Goal: Task Accomplishment & Management: Use online tool/utility

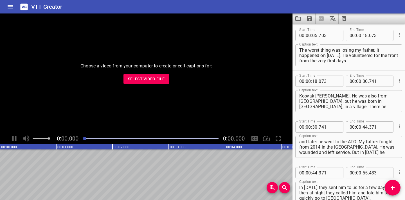
scroll to position [262, 0]
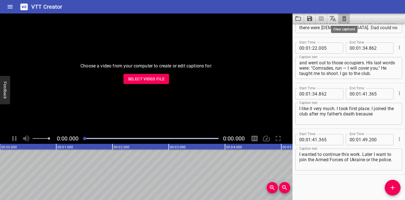
click at [345, 16] on icon "Clear captions" at bounding box center [344, 18] width 7 height 7
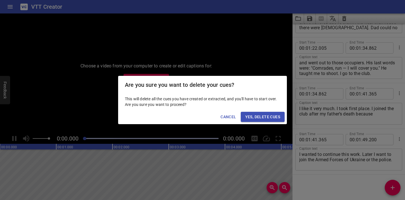
click at [268, 118] on span "Yes, Delete Cues" at bounding box center [262, 117] width 35 height 7
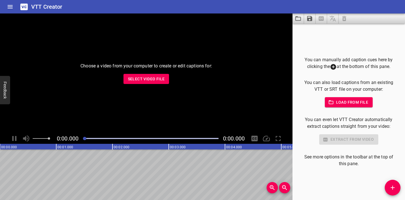
click at [164, 79] on span "Select Video File" at bounding box center [146, 79] width 37 height 7
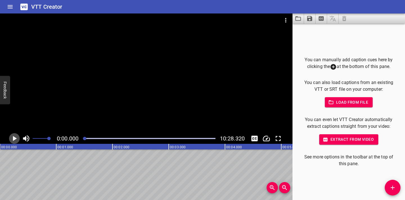
click at [16, 137] on icon "Play/Pause" at bounding box center [14, 138] width 8 height 8
click at [16, 137] on icon "Play/Pause" at bounding box center [14, 138] width 4 height 5
click at [16, 137] on icon "Play/Pause" at bounding box center [14, 138] width 8 height 8
click at [16, 137] on icon "Play/Pause" at bounding box center [14, 138] width 4 height 5
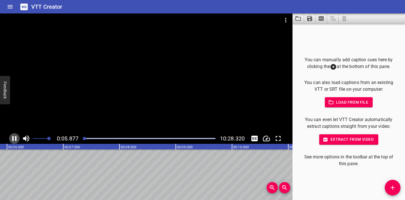
scroll to position [0, 343]
click at [83, 138] on div at bounding box center [83, 138] width 3 height 3
click at [13, 140] on icon "Play/Pause" at bounding box center [15, 138] width 4 height 5
click at [13, 140] on icon "Play/Pause" at bounding box center [14, 138] width 4 height 5
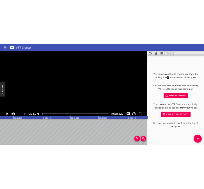
scroll to position [0, 324]
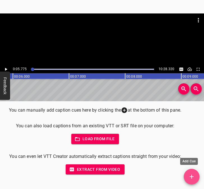
click at [191, 178] on icon "Add Cue" at bounding box center [192, 177] width 7 height 7
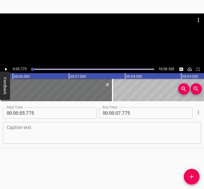
click at [27, 135] on textarea at bounding box center [102, 133] width 191 height 16
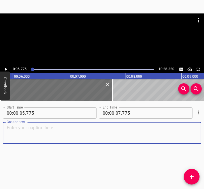
paste textarea "I myself come from [GEOGRAPHIC_DATA], where I lived and studied in [GEOGRAPHIC_…"
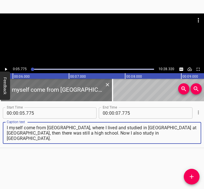
type textarea "I myself come from [GEOGRAPHIC_DATA], where I lived and studied in [GEOGRAPHIC_…"
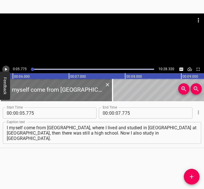
click at [6, 68] on icon "Play/Pause" at bounding box center [5, 69] width 5 height 5
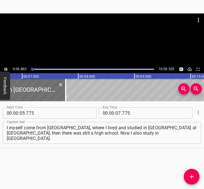
scroll to position [0, 386]
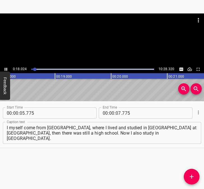
click at [4, 69] on icon "Play/Pause" at bounding box center [5, 69] width 5 height 5
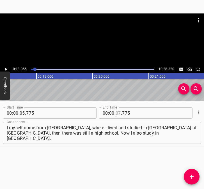
click at [116, 113] on input "number" at bounding box center [118, 113] width 5 height 11
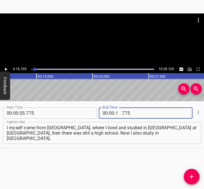
type input "18"
type input "355"
click at [194, 177] on icon "Add Cue" at bounding box center [192, 177] width 7 height 7
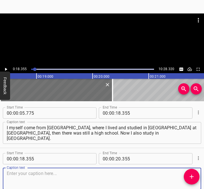
scroll to position [30, 0]
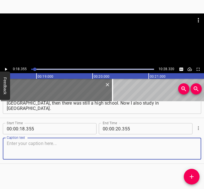
drag, startPoint x: 187, startPoint y: 150, endPoint x: 208, endPoint y: 140, distance: 23.5
click at [204, 140] on html "Caption Editor Batch Transcribe Login Sign Up Privacy Contact 0:18.355 10:28.32…" at bounding box center [102, 94] width 204 height 189
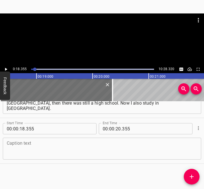
click at [46, 147] on textarea at bounding box center [102, 149] width 191 height 16
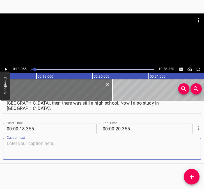
paste textarea "I am a vocalist by profession, a creative profession. I work in culture, I'm he…"
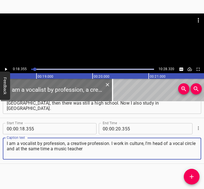
type textarea "I am a vocalist by profession, a creative profession. I work in culture, I'm he…"
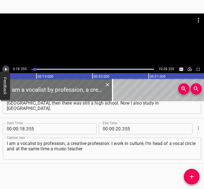
click at [7, 67] on icon "Play/Pause" at bounding box center [5, 69] width 5 height 5
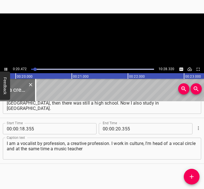
scroll to position [0, 1140]
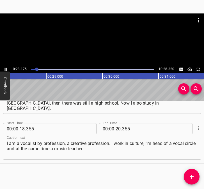
click at [5, 68] on icon "Play/Pause" at bounding box center [5, 69] width 5 height 5
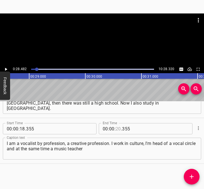
click at [117, 128] on input "number" at bounding box center [118, 128] width 5 height 11
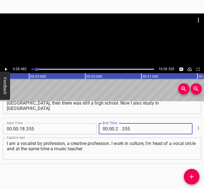
type input "28"
type input "482"
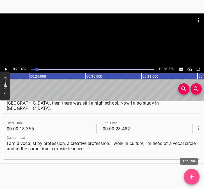
drag, startPoint x: 191, startPoint y: 177, endPoint x: 194, endPoint y: 172, distance: 6.2
click at [191, 177] on icon "Add Cue" at bounding box center [192, 177] width 7 height 7
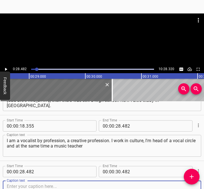
scroll to position [76, 0]
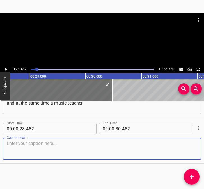
drag, startPoint x: 191, startPoint y: 147, endPoint x: 212, endPoint y: 136, distance: 24.0
click at [204, 136] on html "Caption Editor Batch Transcribe Login Sign Up Privacy Contact 0:28.482 10:28.32…" at bounding box center [102, 94] width 204 height 189
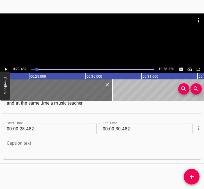
click at [32, 144] on textarea at bounding box center [102, 149] width 191 height 16
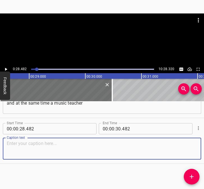
paste textarea "at the [GEOGRAPHIC_DATA]. We are all musicians, we have a period when we start …"
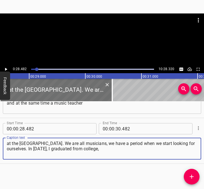
type textarea "at the [GEOGRAPHIC_DATA]. We are all musicians, we have a period when we start …"
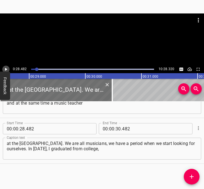
click at [6, 70] on icon "Play/Pause" at bounding box center [5, 69] width 5 height 5
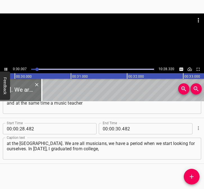
scroll to position [0, 1687]
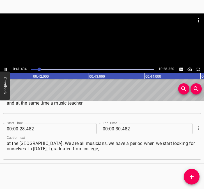
click at [6, 67] on icon "Play/Pause" at bounding box center [5, 69] width 5 height 5
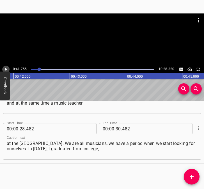
click at [6, 67] on icon "Play/Pause" at bounding box center [5, 69] width 5 height 5
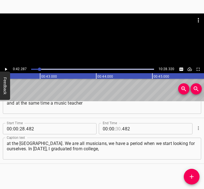
click at [116, 126] on input "number" at bounding box center [118, 128] width 5 height 11
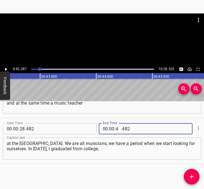
type input "42"
type input "287"
click at [194, 174] on icon "Add Cue" at bounding box center [192, 177] width 7 height 7
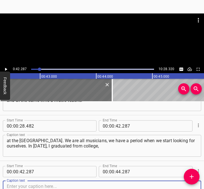
scroll to position [122, 0]
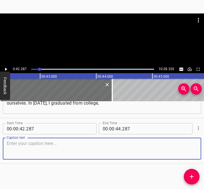
click at [186, 142] on textarea at bounding box center [102, 149] width 191 height 16
drag, startPoint x: 186, startPoint y: 145, endPoint x: 201, endPoint y: 135, distance: 17.5
click at [196, 139] on div "Caption text" at bounding box center [102, 149] width 199 height 22
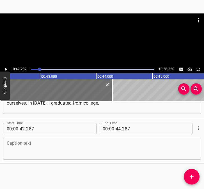
click at [35, 150] on textarea at bounding box center [102, 149] width 191 height 16
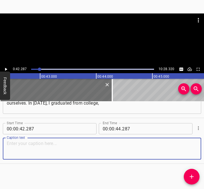
paste textarea "went to [GEOGRAPHIC_DATA] for construction and found the war there. My parents …"
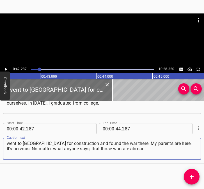
type textarea "went to [GEOGRAPHIC_DATA] for construction and found the war there. My parents …"
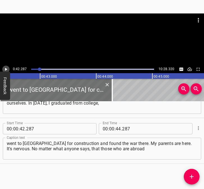
click at [3, 70] on button "Play/Pause" at bounding box center [5, 69] width 7 height 7
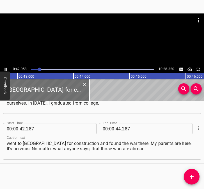
scroll to position [0, 2415]
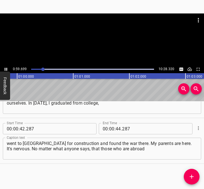
click at [6, 67] on icon "Play/Pause" at bounding box center [5, 69] width 5 height 5
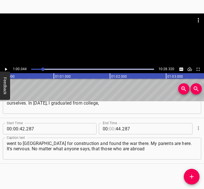
click at [110, 128] on input "number" at bounding box center [111, 128] width 5 height 11
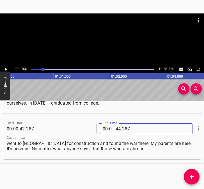
type input "01"
type input "00"
type input "044"
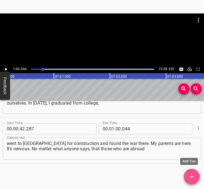
click at [194, 175] on icon "Add Cue" at bounding box center [192, 177] width 7 height 7
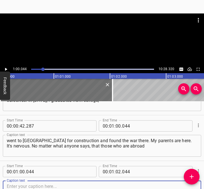
scroll to position [168, 0]
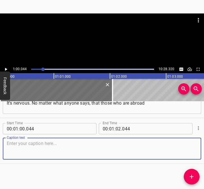
drag, startPoint x: 188, startPoint y: 150, endPoint x: 208, endPoint y: 145, distance: 20.7
click at [204, 145] on html "Caption Editor Batch Transcribe Login Sign Up Privacy Contact 1:00.044 10:28.32…" at bounding box center [102, 94] width 204 height 189
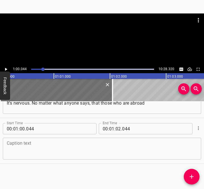
click at [24, 148] on textarea at bounding box center [102, 149] width 191 height 16
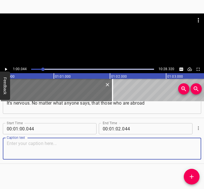
paste textarea "or those who left before the war or during the war, it was very easy. This is v…"
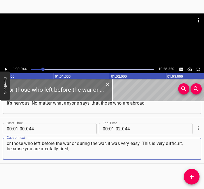
type textarea "or those who left before the war or during the war, it was very easy. This is v…"
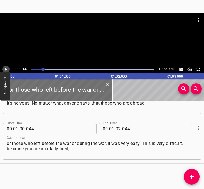
click at [5, 68] on icon "Play/Pause" at bounding box center [6, 69] width 2 height 3
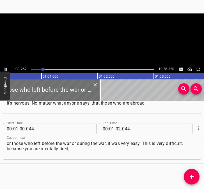
scroll to position [0, 3402]
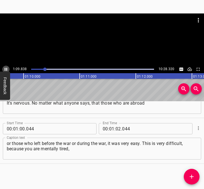
click at [5, 69] on icon "Play/Pause" at bounding box center [6, 69] width 3 height 3
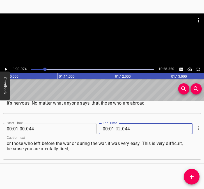
click at [116, 131] on input "number" at bounding box center [118, 128] width 5 height 11
type input "09"
type input "974"
click at [191, 174] on icon "Add Cue" at bounding box center [192, 177] width 7 height 7
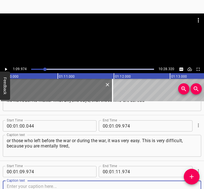
scroll to position [213, 0]
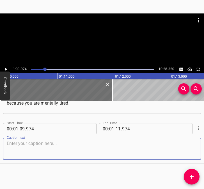
drag, startPoint x: 190, startPoint y: 150, endPoint x: 203, endPoint y: 143, distance: 14.3
click at [195, 147] on div "Caption text" at bounding box center [102, 149] width 199 height 22
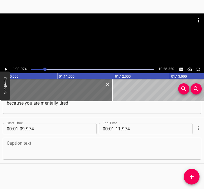
click at [39, 148] on textarea at bounding box center [102, 149] width 191 height 16
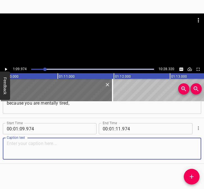
paste textarea "you are worried about your parents, your brother and sister. I went to the bord…"
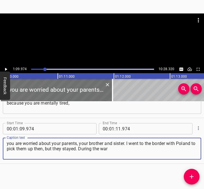
type textarea "you are worried about your parents, your brother and sister. I went to the bord…"
click at [5, 68] on icon "Play/Pause" at bounding box center [5, 69] width 5 height 5
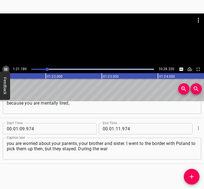
click at [6, 68] on icon "Play/Pause" at bounding box center [6, 69] width 3 height 3
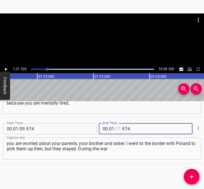
click at [118, 129] on input "number" at bounding box center [118, 128] width 5 height 11
type input "21"
type input "335"
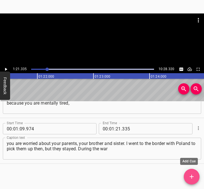
click at [192, 178] on icon "Add Cue" at bounding box center [192, 177] width 4 height 4
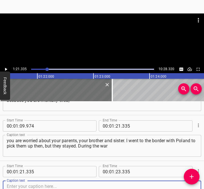
scroll to position [259, 0]
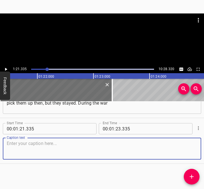
drag, startPoint x: 187, startPoint y: 149, endPoint x: 203, endPoint y: 143, distance: 16.9
click at [197, 145] on div "Start Time 00 : 01 : 21 . 335 Start Time End Time 00 : 01 : 23 . 335 End Time C…" at bounding box center [102, 141] width 204 height 46
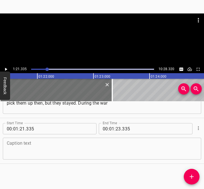
click at [96, 148] on textarea at bounding box center [102, 149] width 191 height 16
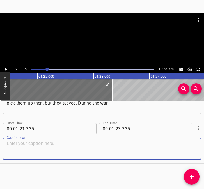
paste textarea "– in April or May, I went home. I got a job. I headed the Youth Council, and th…"
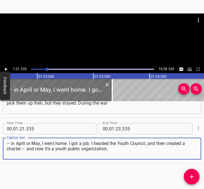
type textarea "– in April or May, I went home. I got a job. I headed the Youth Council, and th…"
click at [7, 70] on icon "Play/Pause" at bounding box center [5, 69] width 5 height 5
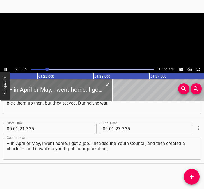
scroll to position [0, 4582]
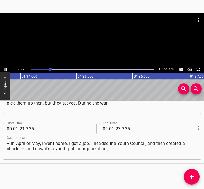
click at [5, 69] on icon "Play/Pause" at bounding box center [6, 69] width 3 height 3
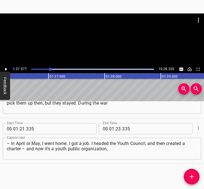
scroll to position [0, 5507]
click at [115, 130] on span ":" at bounding box center [115, 128] width 1 height 11
click at [116, 128] on input "number" at bounding box center [118, 128] width 5 height 11
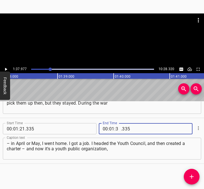
type input "37"
type input "977"
click at [196, 173] on button "Add Cue" at bounding box center [192, 177] width 16 height 16
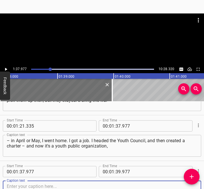
scroll to position [305, 0]
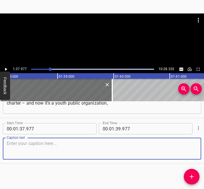
drag, startPoint x: 192, startPoint y: 153, endPoint x: 204, endPoint y: 148, distance: 12.8
click at [199, 150] on div "Start Time 00 : 01 : 37 . 977 Start Time End Time 00 : 01 : 39 . 977 End Time C…" at bounding box center [102, 141] width 204 height 46
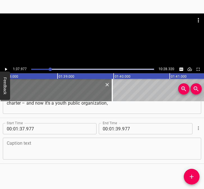
click at [20, 148] on textarea at bounding box center [102, 149] width 191 height 16
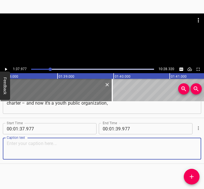
paste textarea "where I am the chairman. So little by little we turned around. I honestly don't…"
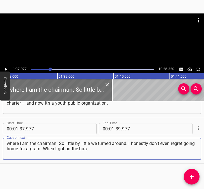
type textarea "where I am the chairman. So little by little we turned around. I honestly don't…"
click at [6, 69] on icon "Play/Pause" at bounding box center [6, 69] width 2 height 3
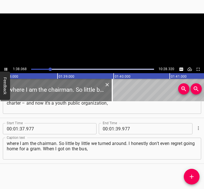
scroll to position [0, 5512]
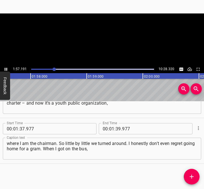
click at [6, 68] on icon "Play/Pause" at bounding box center [5, 69] width 5 height 5
click at [117, 126] on input "number" at bounding box center [118, 128] width 5 height 11
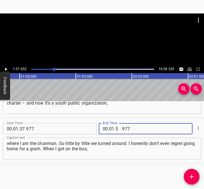
type input "57"
type input "652"
click at [189, 180] on icon "Add Cue" at bounding box center [192, 177] width 7 height 7
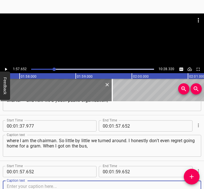
scroll to position [351, 0]
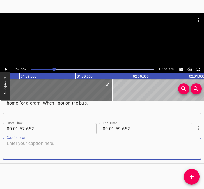
drag, startPoint x: 184, startPoint y: 150, endPoint x: 200, endPoint y: 144, distance: 16.6
click at [186, 148] on textarea at bounding box center [102, 149] width 191 height 16
click at [100, 146] on textarea at bounding box center [102, 149] width 191 height 16
paste textarea "I thought: finally. It was scary to go. We crossed the border at [GEOGRAPHIC_DA…"
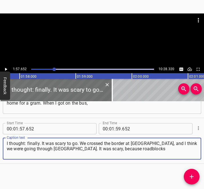
type textarea "I thought: finally. It was scary to go. We crossed the border at [GEOGRAPHIC_DA…"
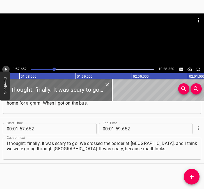
click at [7, 69] on icon "Play/Pause" at bounding box center [5, 69] width 5 height 5
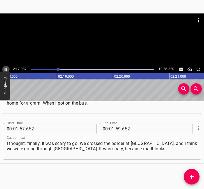
click at [7, 69] on icon "Play/Pause" at bounding box center [6, 69] width 3 height 3
click at [7, 69] on icon "Play/Pause" at bounding box center [6, 69] width 2 height 3
click at [7, 69] on icon "Play/Pause" at bounding box center [6, 69] width 3 height 3
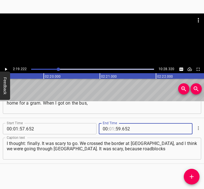
click at [110, 128] on input "number" at bounding box center [111, 128] width 5 height 11
type input "02"
type input "19"
type input "222"
click at [194, 175] on icon "Add Cue" at bounding box center [192, 177] width 7 height 7
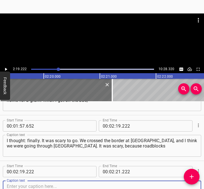
scroll to position [397, 0]
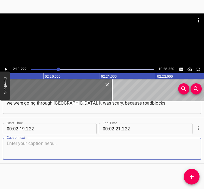
drag, startPoint x: 185, startPoint y: 152, endPoint x: 199, endPoint y: 150, distance: 14.6
click at [199, 150] on div "Start Time 00 : 02 : 19 . 222 Start Time End Time 00 : 02 : 21 . 222 End Time C…" at bounding box center [102, 141] width 204 height 46
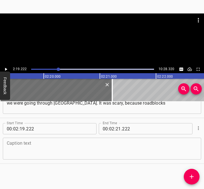
click at [14, 142] on textarea at bounding box center [102, 149] width 191 height 16
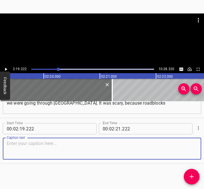
paste textarea "are something new for you. Scary, but nothing. I was relieved to go home, becau…"
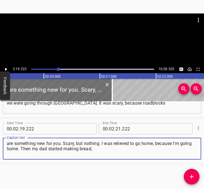
type textarea "are something new for you. Scary, but nothing. I was relieved to go home, becau…"
click at [6, 68] on icon "Play/Pause" at bounding box center [5, 69] width 5 height 5
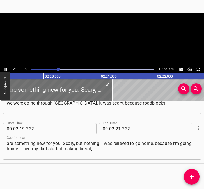
scroll to position [0, 7836]
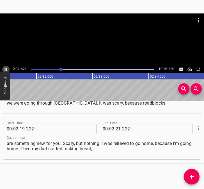
click at [4, 67] on icon "Play/Pause" at bounding box center [5, 69] width 5 height 5
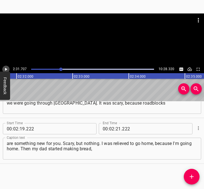
click at [4, 67] on icon "Play/Pause" at bounding box center [5, 69] width 5 height 5
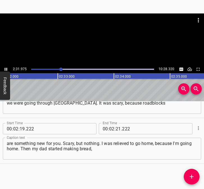
click at [4, 67] on icon "Play/Pause" at bounding box center [5, 69] width 5 height 5
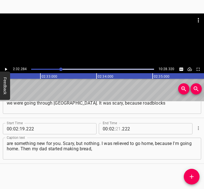
click at [116, 127] on input "number" at bounding box center [118, 128] width 5 height 11
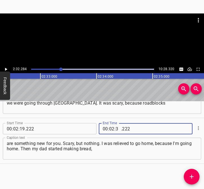
type input "32"
type input "284"
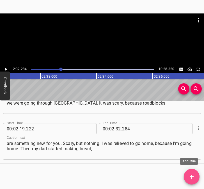
click at [191, 176] on icon "Add Cue" at bounding box center [192, 177] width 7 height 7
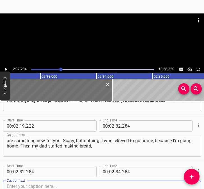
scroll to position [442, 0]
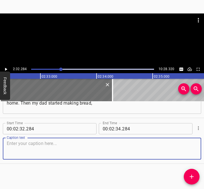
drag, startPoint x: 183, startPoint y: 154, endPoint x: 196, endPoint y: 153, distance: 13.2
click at [191, 153] on textarea at bounding box center [102, 149] width 191 height 16
click at [42, 151] on textarea at bounding box center [102, 149] width 191 height 16
paste textarea "and I started actively delivering that bread, learning to drive a car. I learne…"
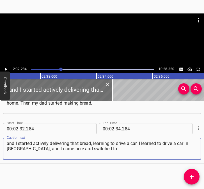
type textarea "and I started actively delivering that bread, learning to drive a car. I learne…"
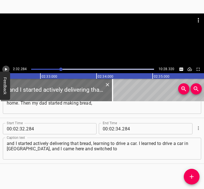
click at [7, 68] on icon "Play/Pause" at bounding box center [5, 69] width 5 height 5
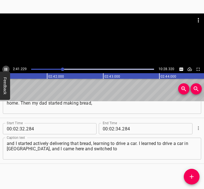
click at [6, 68] on icon "Play/Pause" at bounding box center [5, 69] width 5 height 5
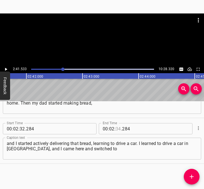
click at [116, 127] on input "number" at bounding box center [118, 128] width 5 height 11
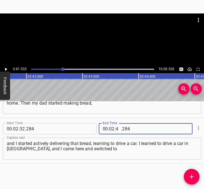
type input "41"
type input "533"
click at [191, 176] on icon "Add Cue" at bounding box center [192, 177] width 7 height 7
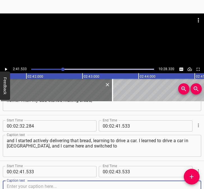
scroll to position [488, 0]
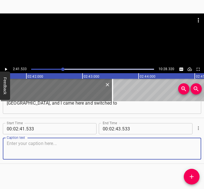
drag, startPoint x: 188, startPoint y: 151, endPoint x: 204, endPoint y: 151, distance: 16.0
click at [204, 151] on div "Start Time 00 : 00 : 05 . 775 Start Time End Time 00 : 00 : 18 . 355 End Time C…" at bounding box center [102, 145] width 204 height 88
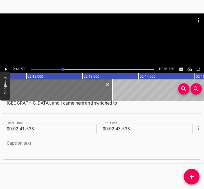
click at [70, 150] on textarea at bounding box center [102, 149] width 191 height 16
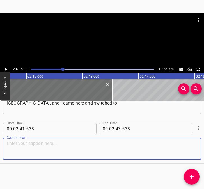
paste textarea "a two-and-a-half-meter-long T4 bus, and I drove mechanics everywhere. We sold t…"
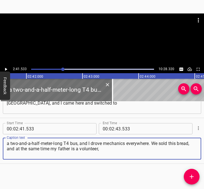
type textarea "a two-and-a-half-meter-long T4 bus, and I drove mechanics everywhere. We sold t…"
click at [3, 70] on icon "Play/Pause" at bounding box center [5, 69] width 5 height 5
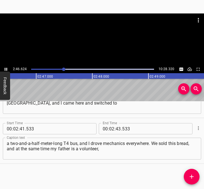
scroll to position [0, 9366]
click at [6, 68] on icon "Play/Pause" at bounding box center [5, 69] width 5 height 5
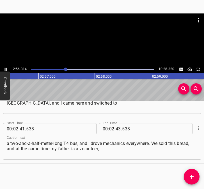
click at [4, 68] on icon "Play/Pause" at bounding box center [5, 69] width 5 height 5
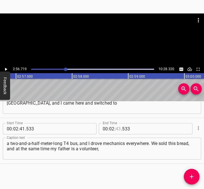
click at [116, 130] on input "number" at bounding box center [118, 128] width 5 height 11
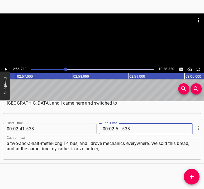
type input "56"
type input "719"
click at [194, 177] on icon "Add Cue" at bounding box center [192, 177] width 7 height 7
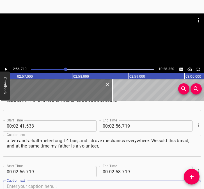
scroll to position [534, 0]
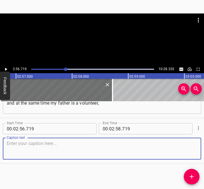
drag, startPoint x: 188, startPoint y: 154, endPoint x: 203, endPoint y: 149, distance: 15.9
click at [193, 152] on div "Caption text" at bounding box center [102, 149] width 199 height 22
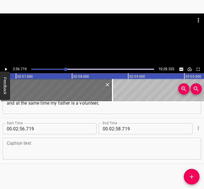
click at [31, 147] on textarea at bounding box center [102, 149] width 191 height 16
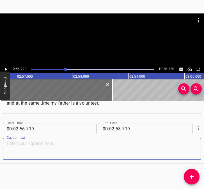
paste textarea "because he did a lot for the army in the beginning and now continues to do it. …"
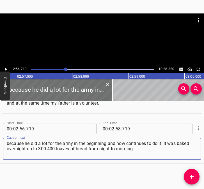
type textarea "because he did a lot for the army in the beginning and now continues to do it. …"
click at [4, 69] on icon "Play/Pause" at bounding box center [5, 69] width 5 height 5
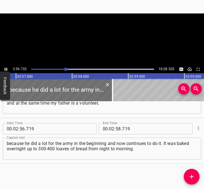
scroll to position [0, 9934]
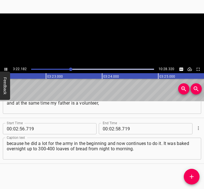
click at [6, 68] on icon "Play/Pause" at bounding box center [5, 69] width 5 height 5
click at [110, 128] on input "number" at bounding box center [111, 128] width 5 height 11
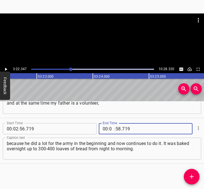
type input "03"
type input "22"
type input "347"
click at [193, 175] on icon "Add Cue" at bounding box center [192, 177] width 7 height 7
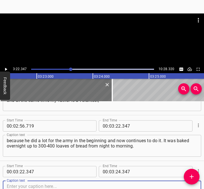
scroll to position [580, 0]
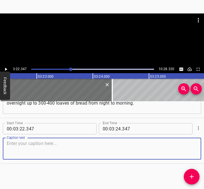
drag, startPoint x: 191, startPoint y: 148, endPoint x: 201, endPoint y: 144, distance: 10.9
click at [196, 146] on div "Caption text" at bounding box center [102, 149] width 199 height 22
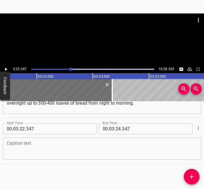
click at [22, 153] on textarea at bounding box center [102, 149] width 191 height 16
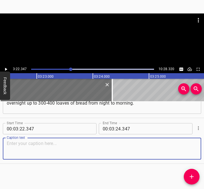
paste textarea "He did everything himself, there was no help. It was very hard work, my hands h…"
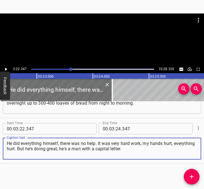
type textarea "He did everything himself, there was no help. It was very hard work, my hands h…"
click at [5, 69] on icon "Play/Pause" at bounding box center [6, 69] width 2 height 3
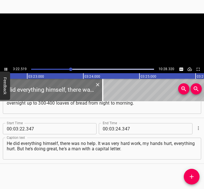
scroll to position [0, 11397]
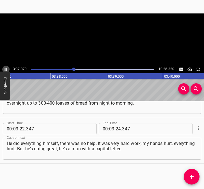
click at [7, 69] on icon "Play/Pause" at bounding box center [6, 69] width 3 height 3
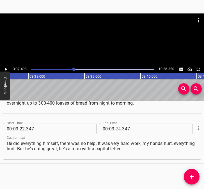
click at [117, 130] on input "number" at bounding box center [118, 128] width 5 height 11
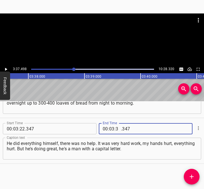
type input "37"
type input "498"
click at [191, 175] on icon "Add Cue" at bounding box center [192, 177] width 7 height 7
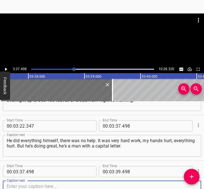
scroll to position [626, 0]
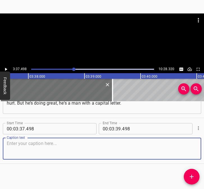
drag, startPoint x: 187, startPoint y: 151, endPoint x: 204, endPoint y: 150, distance: 16.9
click at [194, 150] on div "Caption text" at bounding box center [102, 149] width 199 height 22
click at [31, 153] on textarea at bounding box center [102, 149] width 191 height 16
paste textarea "When I arrived, it was April or May. The father said that as soon as [the invas…"
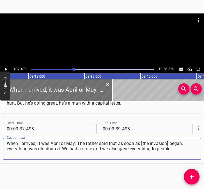
type textarea "When I arrived, it was April or May. The father said that as soon as [the invas…"
drag, startPoint x: 173, startPoint y: 149, endPoint x: 4, endPoint y: 145, distance: 169.2
click at [4, 145] on div "When I arrived, it was April or May. The father said that as soon as [the invas…" at bounding box center [102, 149] width 199 height 22
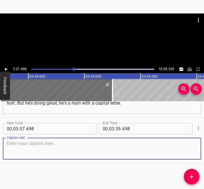
paste textarea "When I arrived, it was April or May. The father said that as soon as [the invas…"
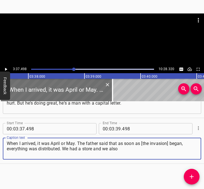
type textarea "When I arrived, it was April or May. The father said that as soon as [the invas…"
click at [6, 67] on icon "Play/Pause" at bounding box center [5, 69] width 5 height 5
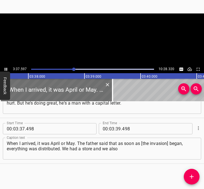
scroll to position [0, 12231]
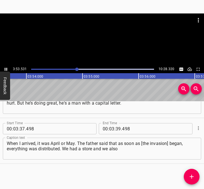
click at [6, 70] on icon "Play/Pause" at bounding box center [5, 69] width 5 height 5
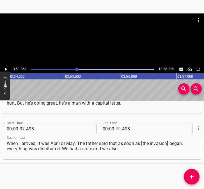
click at [116, 128] on input "number" at bounding box center [118, 128] width 5 height 11
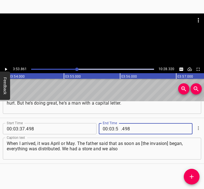
type input "53"
type input "861"
click at [195, 179] on span "Add Cue" at bounding box center [192, 177] width 16 height 7
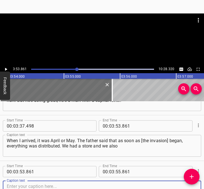
scroll to position [671, 0]
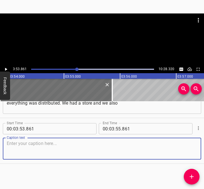
drag, startPoint x: 190, startPoint y: 152, endPoint x: 200, endPoint y: 148, distance: 10.6
click at [193, 151] on div "Caption text" at bounding box center [102, 149] width 199 height 22
click at [28, 146] on textarea at bounding box center [102, 149] width 191 height 16
paste textarea "gave everything to people. We closed it over time. There was bread for everyone…"
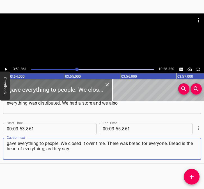
type textarea "gave everything to people. We closed it over time. There was bread for everyone…"
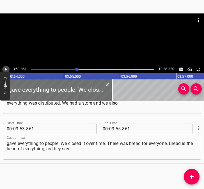
click at [6, 69] on icon "Play/Pause" at bounding box center [6, 69] width 2 height 3
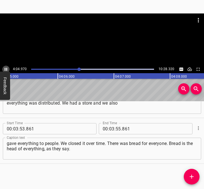
click at [6, 69] on icon "Play/Pause" at bounding box center [5, 69] width 5 height 5
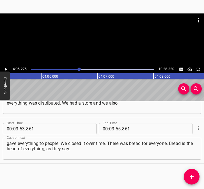
scroll to position [0, 13787]
click at [113, 130] on div "00 : 03 : 55 . 861" at bounding box center [138, 128] width 79 height 11
click at [110, 128] on input "number" at bounding box center [111, 128] width 5 height 11
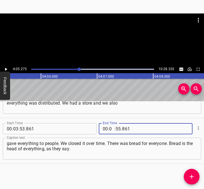
type input "04"
type input "05"
type input "275"
click at [191, 174] on icon "Add Cue" at bounding box center [192, 177] width 7 height 7
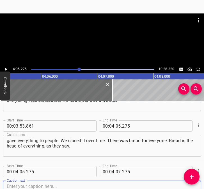
scroll to position [717, 0]
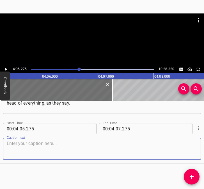
drag, startPoint x: 189, startPoint y: 153, endPoint x: 204, endPoint y: 153, distance: 14.3
click at [191, 153] on textarea at bounding box center [102, 149] width 191 height 16
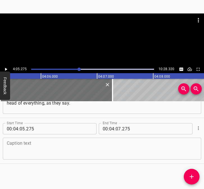
click at [26, 144] on textarea at bounding box center [102, 149] width 191 height 16
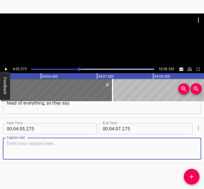
paste textarea "This phrase fits very, very well here. Everyone wanted it, everyone ate it, bec…"
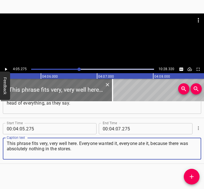
type textarea "This phrase fits very, very well here. Everyone wanted it, everyone ate it, bec…"
click at [5, 69] on icon "Play/Pause" at bounding box center [5, 69] width 5 height 5
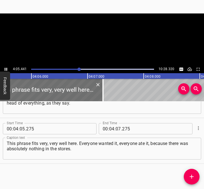
scroll to position [0, 13811]
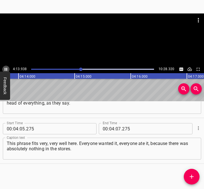
click at [5, 68] on icon "Play/Pause" at bounding box center [6, 69] width 3 height 3
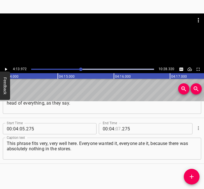
click at [116, 129] on input "number" at bounding box center [118, 128] width 5 height 11
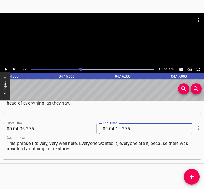
type input "13"
type input "972"
click at [194, 177] on icon "Add Cue" at bounding box center [192, 177] width 4 height 4
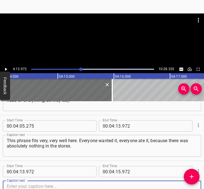
scroll to position [763, 0]
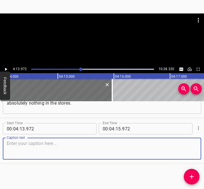
drag, startPoint x: 191, startPoint y: 151, endPoint x: 200, endPoint y: 150, distance: 9.5
click at [193, 151] on div "Caption text" at bounding box center [102, 149] width 199 height 22
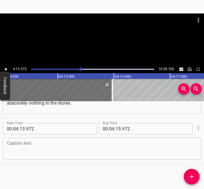
click at [19, 152] on textarea at bounding box center [102, 149] width 191 height 16
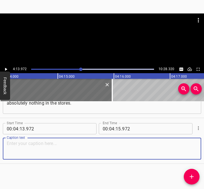
paste textarea "People in the villages couldn't buy anything for themselves. They went to my da…"
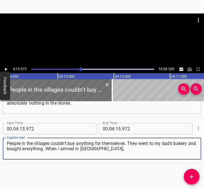
type textarea "People in the villages couldn't buy anything for themselves. They went to my da…"
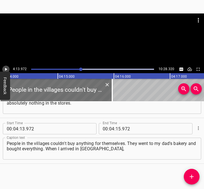
click at [4, 67] on icon "Play/Pause" at bounding box center [5, 69] width 5 height 5
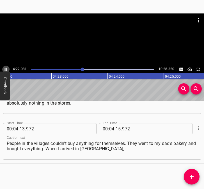
click at [7, 68] on icon "Play/Pause" at bounding box center [6, 69] width 3 height 3
click at [118, 130] on input "number" at bounding box center [118, 128] width 5 height 11
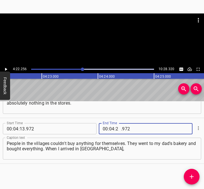
type input "22"
type input "256"
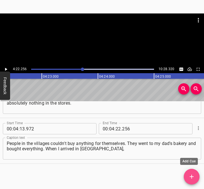
click at [193, 179] on icon "Add Cue" at bounding box center [192, 177] width 7 height 7
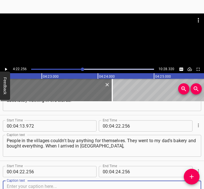
scroll to position [809, 0]
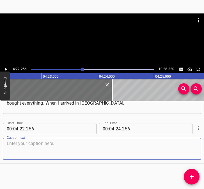
drag, startPoint x: 190, startPoint y: 151, endPoint x: 203, endPoint y: 151, distance: 12.4
click at [194, 151] on div "Caption text" at bounding box center [102, 149] width 199 height 22
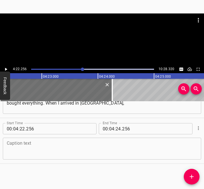
click at [32, 149] on textarea at bounding box center [102, 149] width 191 height 16
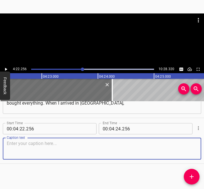
paste textarea "I said that over time I headed the Youth Council, where I was chairman, and the…"
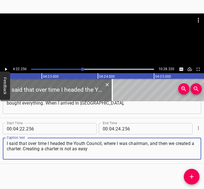
type textarea "I said that over time I headed the Youth Council, where I was chairman, and the…"
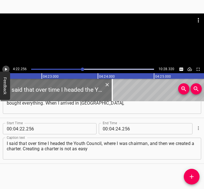
click at [7, 70] on icon "Play/Pause" at bounding box center [5, 69] width 5 height 5
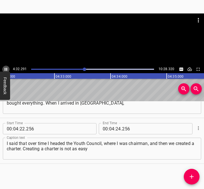
click at [6, 68] on icon "Play/Pause" at bounding box center [5, 69] width 5 height 5
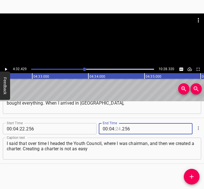
click at [116, 128] on input "number" at bounding box center [118, 128] width 5 height 11
type input "32"
type input "429"
click at [190, 174] on icon "Add Cue" at bounding box center [192, 177] width 7 height 7
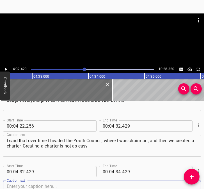
scroll to position [855, 0]
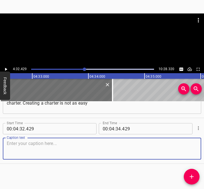
drag, startPoint x: 193, startPoint y: 147, endPoint x: 205, endPoint y: 148, distance: 12.1
click at [204, 148] on html "Caption Editor Batch Transcribe Login Sign Up Privacy Contact 4:32.429 10:28.32…" at bounding box center [102, 94] width 204 height 189
click at [10, 147] on textarea at bounding box center [102, 149] width 191 height 16
paste textarea "as it turns out. We spent about half a year or a year trying to get it to the p…"
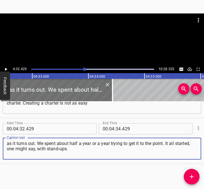
type textarea "as it turns out. We spent about half a year or a year trying to get it to the p…"
click at [7, 67] on icon "Play/Pause" at bounding box center [5, 69] width 5 height 5
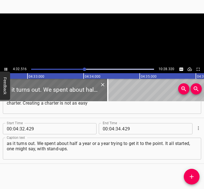
scroll to position [0, 15333]
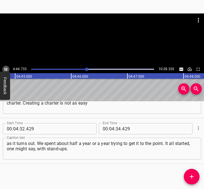
click at [5, 67] on icon "Play/Pause" at bounding box center [5, 69] width 5 height 5
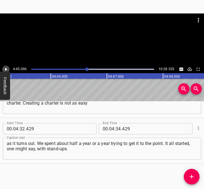
click at [5, 67] on icon "Play/Pause" at bounding box center [5, 69] width 5 height 5
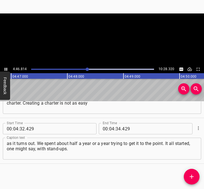
click at [5, 67] on icon "Play/Pause" at bounding box center [5, 69] width 5 height 5
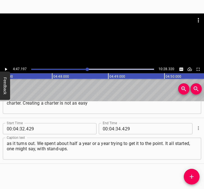
scroll to position [0, 16144]
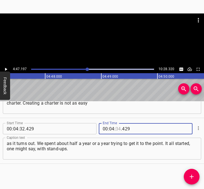
click at [117, 128] on input "number" at bounding box center [118, 128] width 5 height 11
type input "47"
type input "197"
click at [194, 175] on icon "Add Cue" at bounding box center [192, 177] width 7 height 7
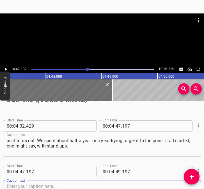
scroll to position [901, 0]
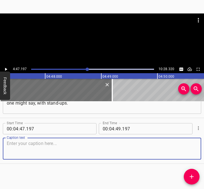
drag, startPoint x: 189, startPoint y: 151, endPoint x: 204, endPoint y: 151, distance: 15.2
click at [191, 151] on textarea at bounding box center [102, 149] width 191 height 16
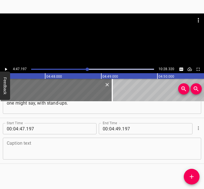
click at [26, 149] on textarea at bounding box center [102, 149] width 191 height 16
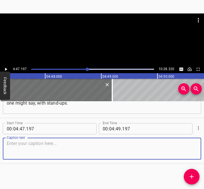
paste textarea "I started working in the House of Culture as the head of a vocal circle. I was …"
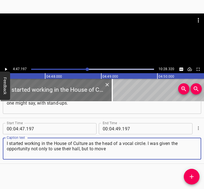
type textarea "I started working in the House of Culture as the head of a vocal circle. I was …"
click at [8, 67] on icon "Play/Pause" at bounding box center [5, 69] width 5 height 5
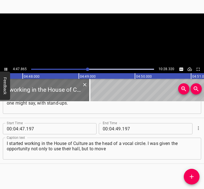
scroll to position [0, 16181]
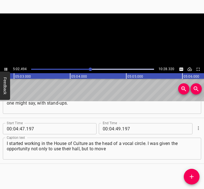
click at [4, 68] on icon "Play/Pause" at bounding box center [5, 69] width 5 height 5
click at [110, 128] on input "number" at bounding box center [111, 128] width 5 height 11
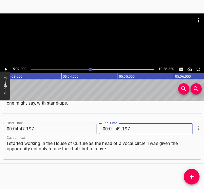
type input "05"
type input "02"
type input "903"
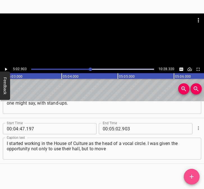
click at [192, 177] on icon "Add Cue" at bounding box center [192, 177] width 4 height 4
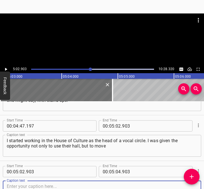
scroll to position [946, 0]
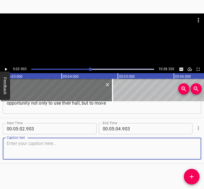
drag, startPoint x: 192, startPoint y: 149, endPoint x: 200, endPoint y: 148, distance: 7.9
click at [200, 148] on div "Start Time 00 : 00 : 05 . 775 Start Time End Time 00 : 00 : 18 . 355 End Time C…" at bounding box center [102, 145] width 204 height 88
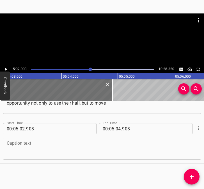
click at [22, 151] on textarea at bounding box center [102, 149] width 191 height 16
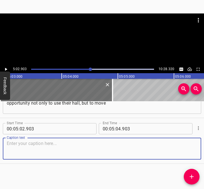
paste textarea "in the direction that I needed. I started holding events in the evening. I gath…"
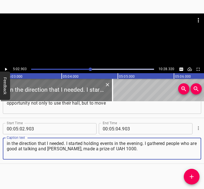
type textarea "in the direction that I needed. I started holding events in the evening. I gath…"
click at [7, 69] on icon "Play/Pause" at bounding box center [5, 69] width 5 height 5
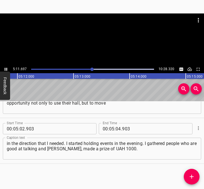
click at [6, 68] on icon "Play/Pause" at bounding box center [5, 69] width 5 height 5
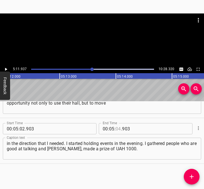
click at [116, 128] on input "number" at bounding box center [118, 128] width 5 height 11
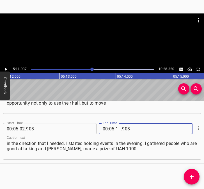
type input "11"
type input "937"
click at [192, 175] on icon "Add Cue" at bounding box center [192, 177] width 7 height 7
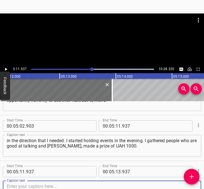
scroll to position [992, 0]
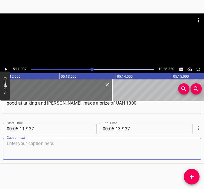
drag, startPoint x: 189, startPoint y: 154, endPoint x: 202, endPoint y: 150, distance: 14.2
click at [192, 153] on textarea at bounding box center [102, 149] width 191 height 16
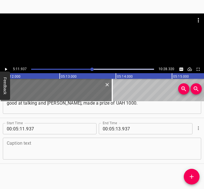
click at [65, 143] on textarea at bounding box center [102, 149] width 191 height 16
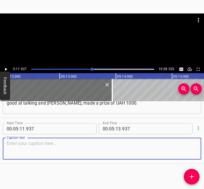
paste textarea "From the beginning, I think, it was 500, and then 1000. I made props. Of course…"
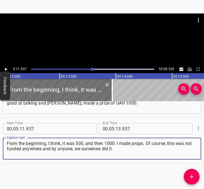
type textarea "From the beginning, I think, it was 500, and then 1000. I made props. Of course…"
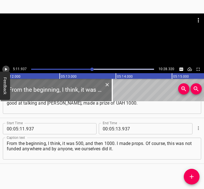
click at [5, 69] on icon "Play/Pause" at bounding box center [6, 69] width 2 height 3
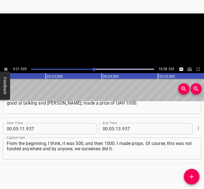
click at [5, 69] on icon "Play/Pause" at bounding box center [6, 69] width 3 height 3
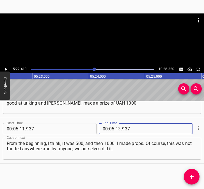
click at [116, 130] on input "number" at bounding box center [118, 128] width 5 height 11
type input "22"
type input "419"
click at [190, 177] on icon "Add Cue" at bounding box center [192, 177] width 7 height 7
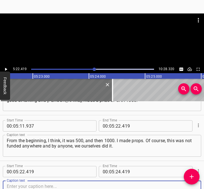
scroll to position [1038, 0]
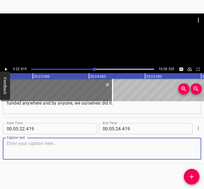
drag, startPoint x: 190, startPoint y: 150, endPoint x: 202, endPoint y: 147, distance: 12.5
click at [202, 147] on div "Start Time 00 : 00 : 05 . 775 Start Time End Time 00 : 00 : 18 . 355 End Time C…" at bounding box center [102, 145] width 204 height 88
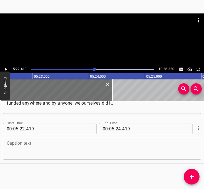
click at [23, 151] on textarea at bounding box center [102, 149] width 191 height 16
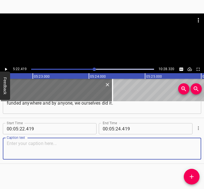
paste textarea "I said that the Youth Council is children who do some beautiful things at their…"
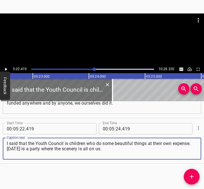
type textarea "I said that the Youth Council is children who do some beautiful things at their…"
click at [8, 67] on icon "Play/Pause" at bounding box center [5, 69] width 5 height 5
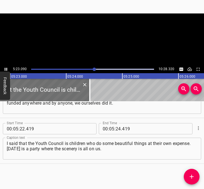
scroll to position [0, 18161]
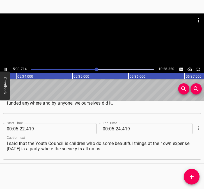
click at [6, 68] on icon "Play/Pause" at bounding box center [5, 69] width 5 height 5
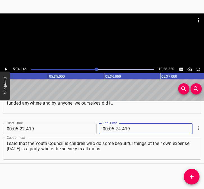
click at [116, 130] on input "number" at bounding box center [118, 128] width 5 height 11
type input "34"
type input "146"
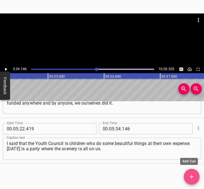
click at [194, 177] on icon "Add Cue" at bounding box center [192, 177] width 7 height 7
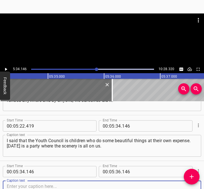
scroll to position [1084, 0]
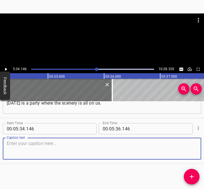
drag, startPoint x: 189, startPoint y: 148, endPoint x: 202, endPoint y: 143, distance: 14.1
click at [202, 143] on div "Start Time 00 : 00 : 05 . 775 Start Time End Time 00 : 00 : 18 . 355 End Time C…" at bounding box center [102, 145] width 204 height 88
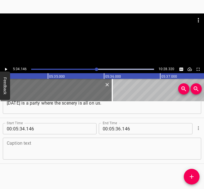
click at [13, 153] on textarea at bounding box center [102, 149] width 191 height 16
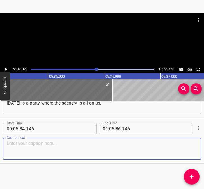
paste textarea "We did everything with our own hands. A girl drew it, we only bought office sup…"
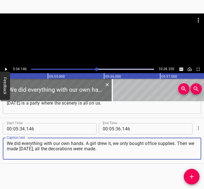
type textarea "We did everything with our own hands. A girl drew it, we only bought office sup…"
click at [5, 69] on icon "Play/Pause" at bounding box center [6, 69] width 2 height 3
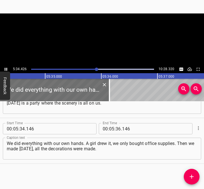
scroll to position [0, 18799]
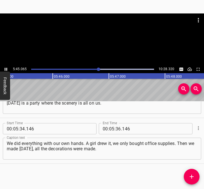
click at [4, 68] on icon "Play/Pause" at bounding box center [5, 69] width 5 height 5
click at [116, 128] on input "number" at bounding box center [118, 128] width 5 height 11
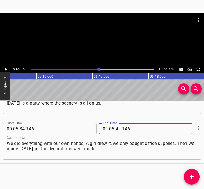
type input "45"
type input "353"
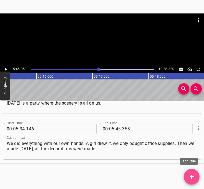
click at [194, 177] on icon "Add Cue" at bounding box center [192, 177] width 7 height 7
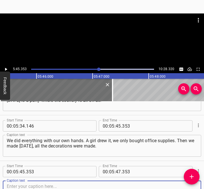
scroll to position [1130, 0]
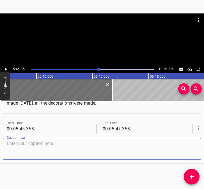
drag, startPoint x: 189, startPoint y: 148, endPoint x: 200, endPoint y: 146, distance: 11.0
click at [193, 147] on div "Caption text" at bounding box center [102, 149] width 199 height 22
click at [59, 150] on textarea at bounding box center [102, 149] width 191 height 16
paste textarea "The hall was provided to us by a pizzeria, now it is called cafe "Pearl". They …"
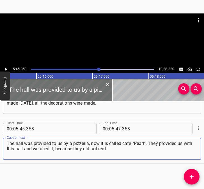
type textarea "The hall was provided to us by a pizzeria, now it is called cafe "Pearl". They …"
click at [6, 69] on icon "Play/Pause" at bounding box center [6, 69] width 2 height 3
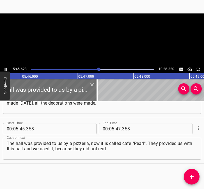
scroll to position [0, 19444]
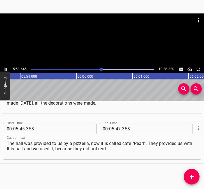
click at [8, 69] on icon "Play/Pause" at bounding box center [5, 69] width 5 height 5
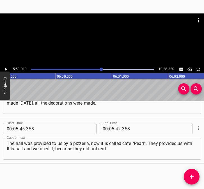
click at [116, 128] on input "number" at bounding box center [118, 128] width 5 height 11
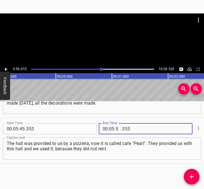
type input "59"
type input "010"
click at [195, 176] on span "Add Cue" at bounding box center [192, 177] width 16 height 7
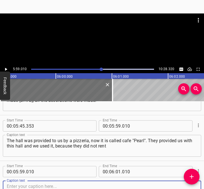
scroll to position [1175, 0]
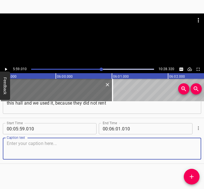
drag, startPoint x: 191, startPoint y: 153, endPoint x: 205, endPoint y: 149, distance: 14.3
click at [204, 149] on html "Caption Editor Batch Transcribe Login Sign Up Privacy Contact 5:59.010 10:28.32…" at bounding box center [102, 94] width 204 height 189
click at [64, 143] on textarea at bounding box center [102, 149] width 191 height 16
paste textarea "us for the Armed Forces of Ukraine, nothing, for which I thank them very much. …"
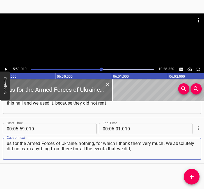
drag, startPoint x: 154, startPoint y: 152, endPoint x: 1, endPoint y: 143, distance: 153.7
click at [1, 143] on div "Start Time 00 : 05 : 59 . 010 Start Time End Time 00 : 06 : 01 . 010 End Time C…" at bounding box center [102, 141] width 204 height 46
paste textarea
type textarea "us for the Armed Forces of Ukraine, nothing, for which I thank them very much. …"
click at [7, 68] on icon "Play/Pause" at bounding box center [5, 69] width 5 height 5
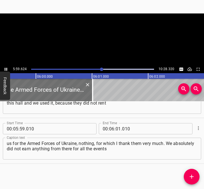
scroll to position [0, 20215]
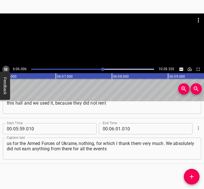
click at [6, 67] on icon "Play/Pause" at bounding box center [5, 69] width 5 height 5
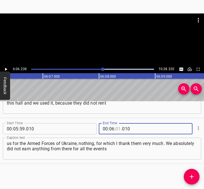
click at [118, 130] on input "number" at bounding box center [118, 128] width 5 height 11
type input "06"
type input "238"
click at [195, 175] on icon "Add Cue" at bounding box center [192, 177] width 7 height 7
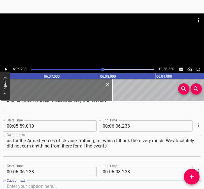
scroll to position [1221, 0]
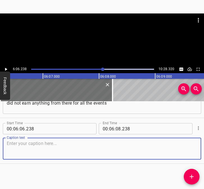
drag, startPoint x: 187, startPoint y: 151, endPoint x: 218, endPoint y: 148, distance: 30.5
click at [204, 148] on html "Caption Editor Batch Transcribe Login Sign Up Privacy Contact 6:06.238 10:28.32…" at bounding box center [102, 94] width 204 height 189
click at [49, 147] on textarea at bounding box center [102, 149] width 191 height 16
paste textarea "that we did, we gave everything to the military men. Now we have an active open…"
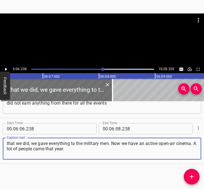
type textarea "that we did, we gave everything to the military men. Now we have an active open…"
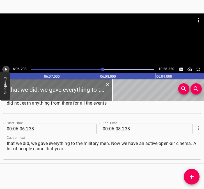
click at [6, 69] on icon "Play/Pause" at bounding box center [6, 69] width 2 height 3
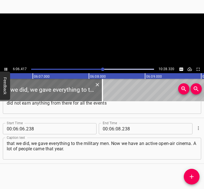
scroll to position [0, 20611]
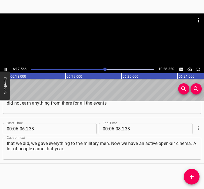
click at [6, 68] on icon "Play/Pause" at bounding box center [5, 69] width 5 height 5
click at [118, 127] on input "number" at bounding box center [118, 128] width 5 height 11
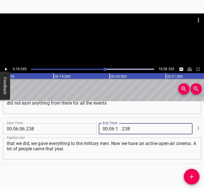
type input "18"
type input "045"
click at [193, 175] on icon "Add Cue" at bounding box center [192, 177] width 7 height 7
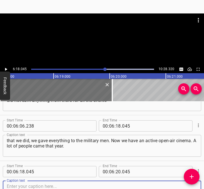
scroll to position [1267, 0]
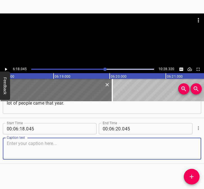
drag, startPoint x: 187, startPoint y: 151, endPoint x: 200, endPoint y: 147, distance: 14.2
click at [200, 147] on div "Start Time 00 : 00 : 05 . 775 Start Time End Time 00 : 00 : 18 . 355 End Time C…" at bounding box center [102, 145] width 204 height 88
click at [51, 148] on textarea at bounding box center [102, 149] width 191 height 16
paste textarea "And this year on the 25th we will have it, then as it should be, come, I invite…"
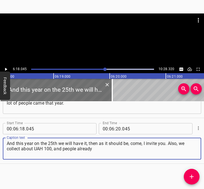
type textarea "And this year on the 25th we will have it, then as it should be, come, I invite…"
click at [8, 68] on icon "Play/Pause" at bounding box center [5, 69] width 5 height 5
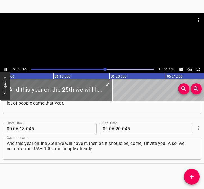
scroll to position [0, 21262]
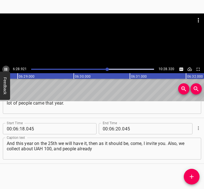
click at [6, 68] on icon "Play/Pause" at bounding box center [5, 69] width 5 height 5
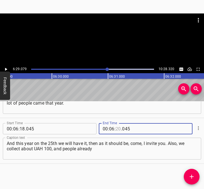
click at [117, 128] on input "number" at bounding box center [118, 128] width 5 height 11
type input "29"
type input "079"
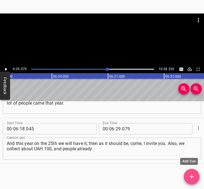
click at [194, 177] on icon "Add Cue" at bounding box center [192, 177] width 7 height 7
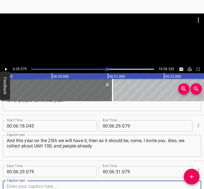
scroll to position [1313, 0]
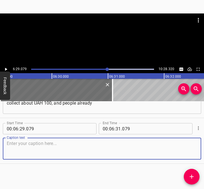
drag, startPoint x: 187, startPoint y: 150, endPoint x: 200, endPoint y: 147, distance: 13.4
click at [196, 147] on div "Caption text" at bounding box center [102, 149] width 199 height 22
click at [117, 156] on textarea at bounding box center [102, 149] width 191 height 16
paste textarea "donate a certain amount of money, as much as they want, because the guys need i…"
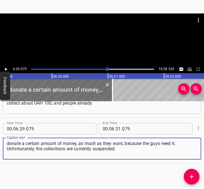
type textarea "donate a certain amount of money, as much as they want, because the guys need i…"
click at [4, 70] on icon "Play/Pause" at bounding box center [5, 69] width 5 height 5
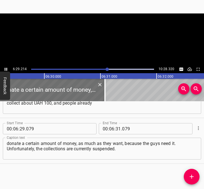
scroll to position [0, 21893]
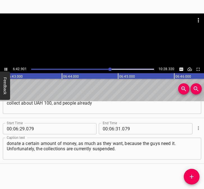
click at [6, 68] on icon "Play/Pause" at bounding box center [5, 69] width 5 height 5
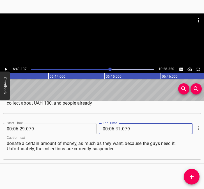
click at [116, 129] on input "number" at bounding box center [118, 128] width 5 height 11
type input "43"
type input "137"
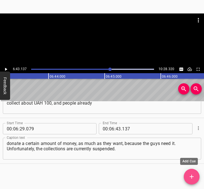
click at [192, 173] on button "Add Cue" at bounding box center [192, 177] width 16 height 16
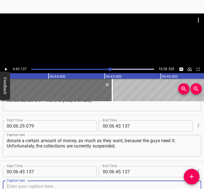
scroll to position [1359, 0]
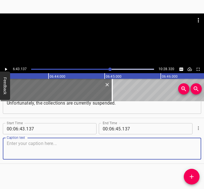
drag, startPoint x: 191, startPoint y: 151, endPoint x: 200, endPoint y: 148, distance: 10.4
click at [193, 150] on div "Caption text" at bounding box center [102, 149] width 199 height 22
click at [11, 146] on textarea at bounding box center [102, 149] width 191 height 16
paste textarea "And to get people interested, you need to do what they came to. If everything g…"
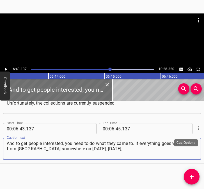
type textarea "And to get people interested, you need to do what they came to. If everything g…"
click at [196, 128] on icon "Cue Options" at bounding box center [199, 129] width 6 height 6
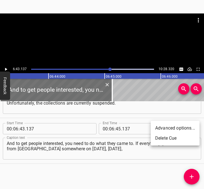
click at [159, 136] on li "Delete Cue" at bounding box center [175, 139] width 49 height 10
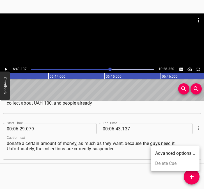
scroll to position [1313, 0]
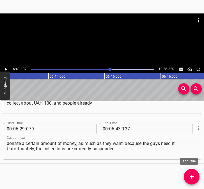
click at [194, 177] on icon "Add Cue" at bounding box center [192, 177] width 7 height 7
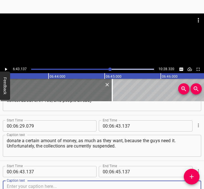
scroll to position [1359, 0]
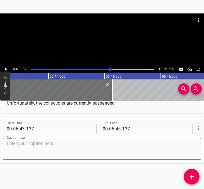
click at [168, 150] on textarea at bounding box center [102, 149] width 191 height 16
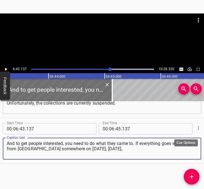
type textarea "And to get people interested, you need to do what they came to. If everything g…"
click at [196, 128] on icon "Cue Options" at bounding box center [199, 129] width 6 height 6
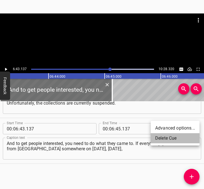
click at [168, 139] on li "Delete Cue" at bounding box center [175, 139] width 49 height 10
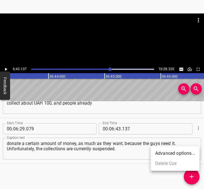
scroll to position [1313, 0]
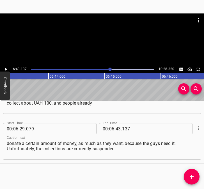
click at [109, 69] on div at bounding box center [109, 69] width 3 height 3
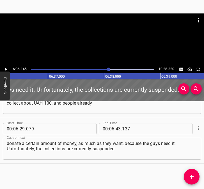
click at [5, 68] on icon "Play/Pause" at bounding box center [5, 69] width 5 height 5
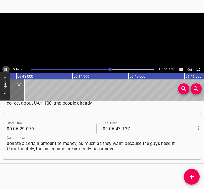
click at [5, 68] on icon "Play/Pause" at bounding box center [5, 69] width 5 height 5
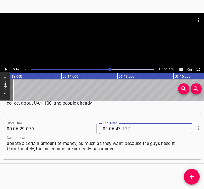
click at [141, 131] on input "number" at bounding box center [147, 128] width 51 height 11
type input "137"
click at [116, 130] on input "number" at bounding box center [118, 128] width 5 height 11
type input "42"
type input "907"
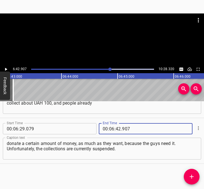
click at [191, 175] on icon "Add Cue" at bounding box center [192, 177] width 7 height 7
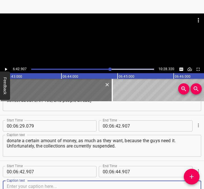
scroll to position [1359, 0]
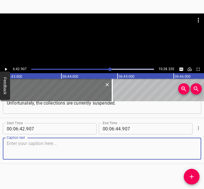
click at [183, 150] on textarea at bounding box center [102, 149] width 191 height 16
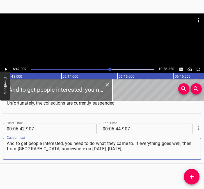
type textarea "And to get people interested, you need to do what they came to. If everything g…"
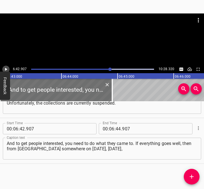
click at [6, 67] on icon "Play/Pause" at bounding box center [5, 69] width 5 height 5
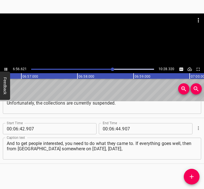
click at [4, 68] on icon "Play/Pause" at bounding box center [5, 69] width 5 height 5
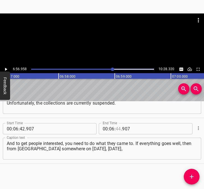
click at [117, 130] on input "number" at bounding box center [118, 128] width 5 height 11
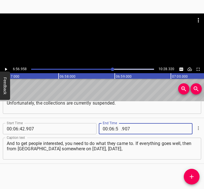
type input "56"
type input "958"
click at [191, 175] on icon "Add Cue" at bounding box center [192, 177] width 7 height 7
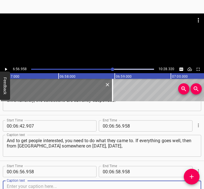
scroll to position [1404, 0]
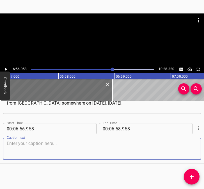
click at [191, 157] on div "Caption text" at bounding box center [102, 149] width 199 height 22
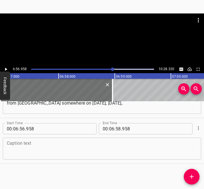
click at [94, 146] on textarea at bounding box center [102, 149] width 191 height 16
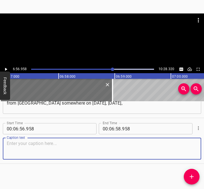
paste textarea "I invited the theatre of girls and boys. I don't remember what it's called. The…"
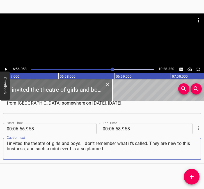
type textarea "I invited the theatre of girls and boys. I don't remember what it's called. The…"
click at [5, 69] on icon "Play/Pause" at bounding box center [6, 69] width 2 height 3
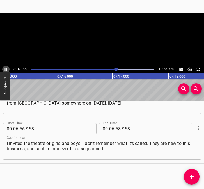
click at [5, 69] on icon "Play/Pause" at bounding box center [6, 69] width 3 height 3
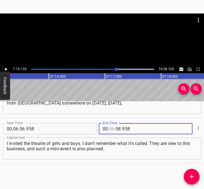
click at [110, 129] on input "number" at bounding box center [111, 128] width 5 height 11
type input "07"
type input "15"
type input "135"
click at [191, 177] on icon "Add Cue" at bounding box center [192, 177] width 4 height 4
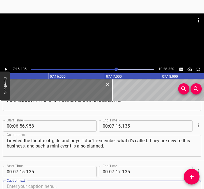
scroll to position [1450, 0]
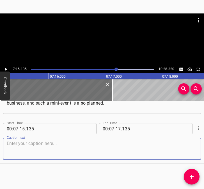
drag, startPoint x: 190, startPoint y: 157, endPoint x: 202, endPoint y: 153, distance: 13.0
click at [191, 156] on textarea at bounding box center [102, 149] width 191 height 16
click at [24, 153] on textarea at bounding box center [102, 149] width 191 height 16
paste textarea "We have collected up to UAH 100 thousand. This is normal if you take only young…"
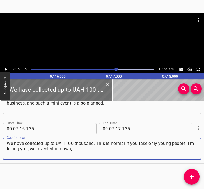
type textarea "We have collected up to UAH 100 thousand. This is normal if you take only young…"
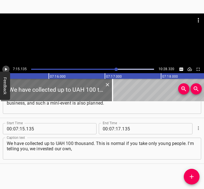
click at [4, 70] on icon "Play/Pause" at bounding box center [5, 69] width 5 height 5
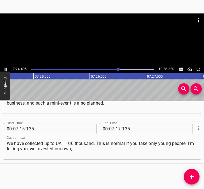
click at [6, 69] on icon "Play/Pause" at bounding box center [6, 69] width 3 height 3
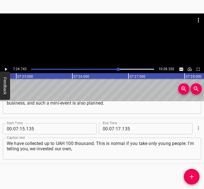
scroll to position [0, 25000]
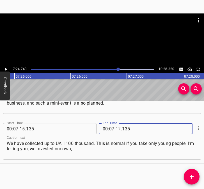
click at [116, 128] on input "number" at bounding box center [118, 128] width 5 height 11
type input "24"
type input "743"
click at [194, 179] on icon "Add Cue" at bounding box center [192, 177] width 7 height 7
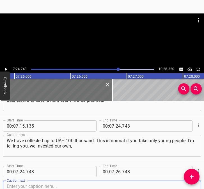
scroll to position [1496, 0]
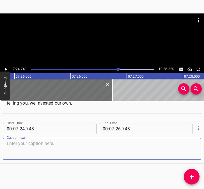
drag, startPoint x: 189, startPoint y: 154, endPoint x: 199, endPoint y: 153, distance: 10.4
click at [194, 153] on div "Caption text" at bounding box center [102, 149] width 199 height 22
click at [31, 150] on textarea at bounding box center [102, 149] width 191 height 16
paste textarea "but we never took it for ourselves. Young people are [DEMOGRAPHIC_DATA]. These …"
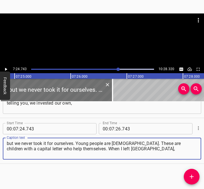
type textarea "but we never took it for ourselves. Young people are [DEMOGRAPHIC_DATA]. These …"
click at [5, 69] on icon "Play/Pause" at bounding box center [6, 69] width 2 height 3
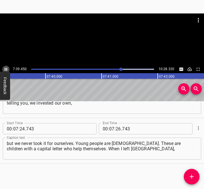
click at [4, 68] on icon "Play/Pause" at bounding box center [5, 69] width 5 height 5
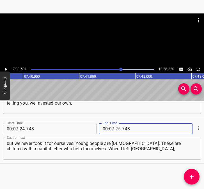
click at [117, 130] on input "number" at bounding box center [118, 128] width 5 height 11
type input "39"
type input "591"
click at [191, 176] on icon "Add Cue" at bounding box center [192, 177] width 7 height 7
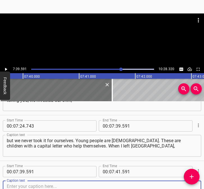
scroll to position [1542, 0]
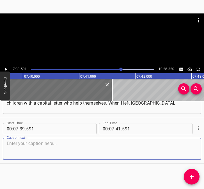
drag, startPoint x: 186, startPoint y: 148, endPoint x: 212, endPoint y: 139, distance: 27.3
click at [204, 139] on html "Caption Editor Batch Transcribe Login Sign Up Privacy Contact 7:39.591 10:28.32…" at bounding box center [102, 94] width 204 height 189
click at [18, 145] on textarea at bounding box center [102, 149] width 191 height 16
paste textarea "I knew I would be needed here. Help for [the military] is from the bottom of my…"
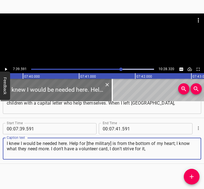
type textarea "I knew I would be needed here. Help for [the military] is from the bottom of my…"
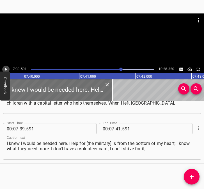
click at [6, 69] on icon "Play/Pause" at bounding box center [6, 69] width 2 height 3
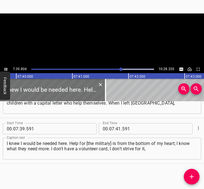
scroll to position [0, 25856]
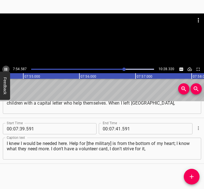
click at [5, 69] on icon "Play/Pause" at bounding box center [6, 69] width 3 height 3
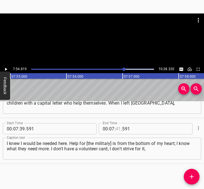
click at [116, 128] on input "number" at bounding box center [118, 128] width 5 height 11
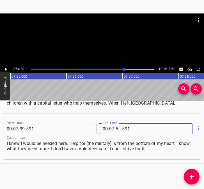
type input "54"
type input "819"
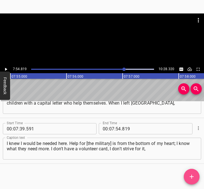
click at [192, 176] on icon "Add Cue" at bounding box center [192, 177] width 4 height 4
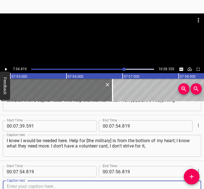
scroll to position [1588, 0]
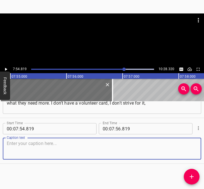
drag, startPoint x: 191, startPoint y: 148, endPoint x: 223, endPoint y: 138, distance: 33.9
click at [204, 138] on html "Caption Editor Batch Transcribe Login Sign Up Privacy Contact 7:54.819 10:28.32…" at bounding box center [102, 94] width 204 height 189
click at [26, 153] on textarea at bounding box center [102, 149] width 191 height 16
paste textarea ", I don't need it. If I can, I help, if I can't, I don't help. That's it. I wil…"
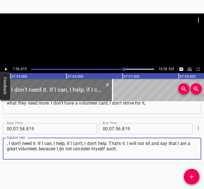
type textarea ", I don't need it. If I can, I help, if I can't, I don't help. That's it. I wil…"
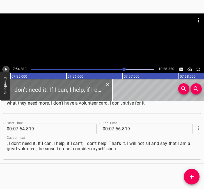
click at [7, 67] on icon "Play/Pause" at bounding box center [5, 69] width 5 height 5
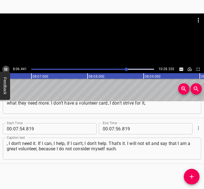
click at [5, 68] on icon "Play/Pause" at bounding box center [6, 69] width 3 height 3
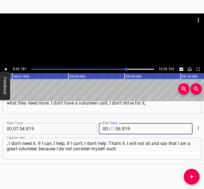
click at [111, 129] on input "number" at bounding box center [111, 128] width 5 height 11
type input "08"
type input "06"
type input "781"
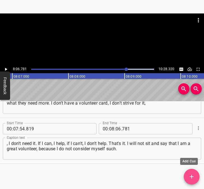
click at [193, 176] on icon "Add Cue" at bounding box center [192, 177] width 7 height 7
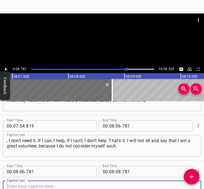
scroll to position [1634, 0]
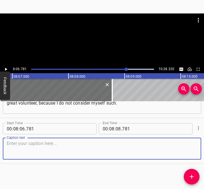
drag, startPoint x: 187, startPoint y: 148, endPoint x: 201, endPoint y: 148, distance: 13.8
click at [191, 148] on textarea at bounding box center [102, 149] width 191 height 16
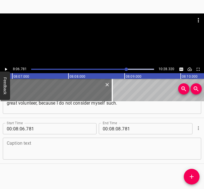
click at [56, 154] on textarea at bounding box center [102, 149] width 191 height 16
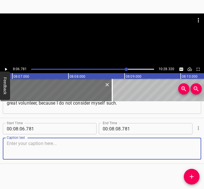
paste textarea "There are people who do much more than me, because it is necessary. The first m…"
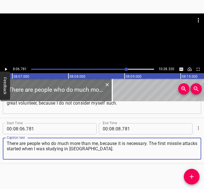
type textarea "There are people who do much more than me, because it is necessary. The first m…"
click at [5, 67] on icon "Play/Pause" at bounding box center [5, 69] width 5 height 5
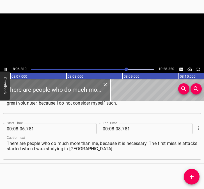
scroll to position [0, 27380]
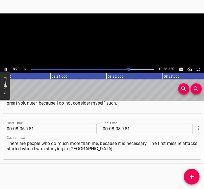
click at [4, 70] on icon "Play/Pause" at bounding box center [5, 69] width 5 height 5
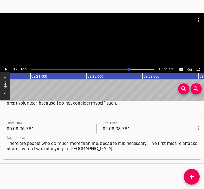
scroll to position [0, 28132]
click at [6, 69] on icon "Play/Pause" at bounding box center [6, 69] width 2 height 3
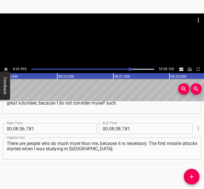
click at [6, 67] on icon "Play/Pause" at bounding box center [5, 69] width 5 height 5
click at [115, 130] on span ":" at bounding box center [115, 128] width 1 height 11
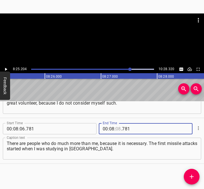
click at [116, 130] on input "number" at bounding box center [118, 128] width 5 height 11
type input "25"
type input "204"
click at [193, 177] on icon "Add Cue" at bounding box center [192, 177] width 4 height 4
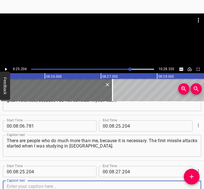
scroll to position [1679, 0]
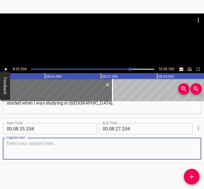
drag, startPoint x: 191, startPoint y: 154, endPoint x: 215, endPoint y: 148, distance: 24.9
click at [204, 148] on html "Caption Editor Batch Transcribe Login Sign Up Privacy Contact 8:25.204 10:28.32…" at bounding box center [102, 94] width 204 height 189
click at [41, 149] on textarea at bounding box center [102, 149] width 191 height 16
paste textarea "We sat in the dormitory and thought: that these are alarms, they are always and…"
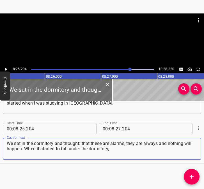
type textarea "We sat in the dormitory and thought: that these are alarms, they are always and…"
click at [7, 68] on icon "Play/Pause" at bounding box center [5, 69] width 5 height 5
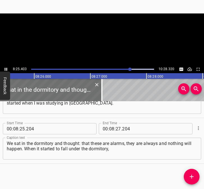
scroll to position [0, 28424]
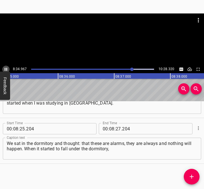
click at [6, 69] on icon "Play/Pause" at bounding box center [5, 69] width 5 height 5
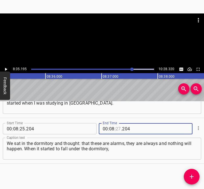
click at [117, 128] on input "number" at bounding box center [118, 128] width 5 height 11
type input "35"
type input "195"
click at [196, 177] on span "Add Cue" at bounding box center [192, 177] width 16 height 7
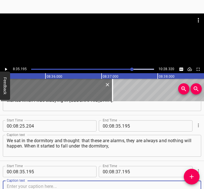
scroll to position [1725, 0]
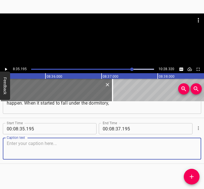
drag, startPoint x: 188, startPoint y: 152, endPoint x: 196, endPoint y: 157, distance: 8.7
click at [188, 154] on textarea at bounding box center [102, 149] width 191 height 16
click at [102, 151] on textarea at bounding box center [102, 149] width 191 height 16
paste textarea "and we had a modular dormitory, we thought that it would demolish. We were blow…"
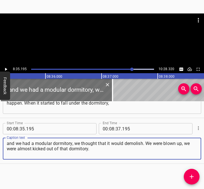
type textarea "and we had a modular dormitory, we thought that it would demolish. We were blow…"
click at [6, 71] on icon "Play/Pause" at bounding box center [5, 69] width 5 height 5
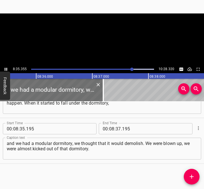
scroll to position [0, 28982]
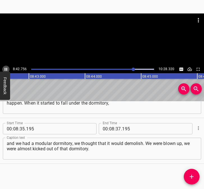
click at [6, 68] on icon "Play/Pause" at bounding box center [5, 69] width 5 height 5
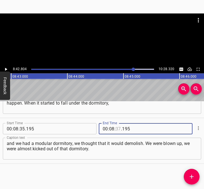
click at [116, 127] on input "number" at bounding box center [118, 128] width 5 height 11
type input "42"
type input "804"
click at [192, 177] on icon "Add Cue" at bounding box center [192, 177] width 4 height 4
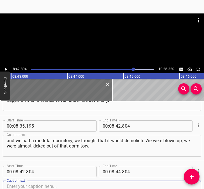
scroll to position [1771, 0]
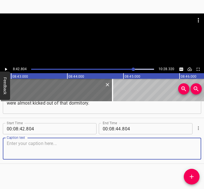
drag, startPoint x: 186, startPoint y: 152, endPoint x: 202, endPoint y: 152, distance: 15.7
click at [197, 152] on div "Start Time 00 : 08 : 42 . 804 Start Time End Time 00 : 08 : 44 . 804 End Time C…" at bounding box center [102, 141] width 204 height 46
click at [15, 151] on textarea at bounding box center [102, 149] width 191 height 16
paste textarea "We ran for shelter, it was very scary, it was the peak of it all. At the moment…"
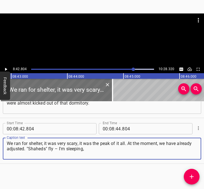
type textarea "We ran for shelter, it was very scary, it was the peak of it all. At the moment…"
click at [6, 69] on icon "Play/Pause" at bounding box center [6, 69] width 2 height 3
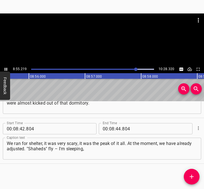
click at [6, 68] on icon "Play/Pause" at bounding box center [5, 69] width 5 height 5
click at [118, 128] on input "number" at bounding box center [118, 128] width 5 height 11
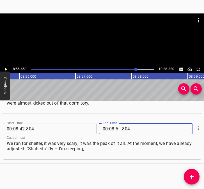
type input "55"
type input "659"
drag, startPoint x: 197, startPoint y: 174, endPoint x: 200, endPoint y: 175, distance: 3.3
click at [197, 174] on span "Add Cue" at bounding box center [192, 177] width 16 height 7
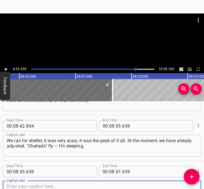
scroll to position [1817, 0]
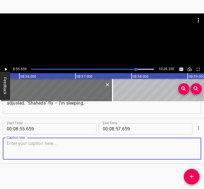
drag, startPoint x: 189, startPoint y: 149, endPoint x: 200, endPoint y: 149, distance: 11.5
click at [200, 149] on div "Start Time 00 : 00 : 05 . 775 Start Time End Time 00 : 00 : 18 . 355 End Time C…" at bounding box center [102, 145] width 204 height 88
click at [18, 148] on textarea at bounding box center [102, 149] width 191 height 16
paste textarea "missiles fly – missiles have flown. Cool, and I continue to sleep. I think: how…"
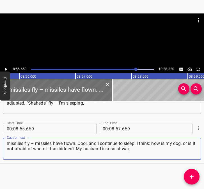
type textarea "missiles fly – missiles have flown. Cool, and I continue to sleep. I think: how…"
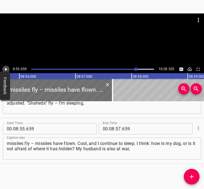
click at [8, 68] on icon "Play/Pause" at bounding box center [5, 69] width 5 height 5
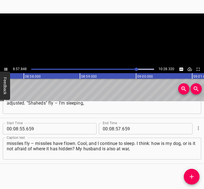
scroll to position [0, 30233]
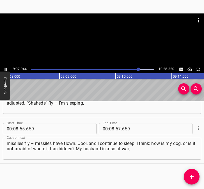
click at [6, 69] on icon "Play/Pause" at bounding box center [6, 69] width 3 height 3
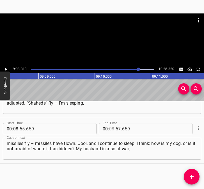
click at [110, 128] on input "number" at bounding box center [111, 128] width 5 height 11
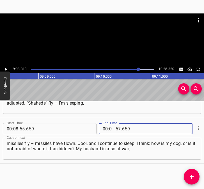
type input "09"
type input "08"
type input "313"
drag, startPoint x: 192, startPoint y: 176, endPoint x: 199, endPoint y: 184, distance: 10.4
click at [191, 176] on icon "Add Cue" at bounding box center [192, 177] width 7 height 7
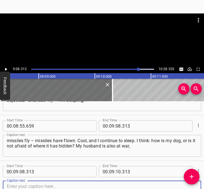
scroll to position [1863, 0]
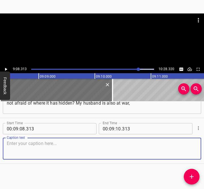
drag, startPoint x: 188, startPoint y: 154, endPoint x: 199, endPoint y: 151, distance: 11.4
click at [199, 151] on div "Start Time 00 : 09 : 08 . 313 Start Time End Time 00 : 09 : 10 . 313 End Time C…" at bounding box center [102, 141] width 204 height 46
click at [96, 143] on textarea at bounding box center [102, 149] width 191 height 16
paste textarea "so I'm with the dog, we have to turn around somehow. Optimism remains, but I do…"
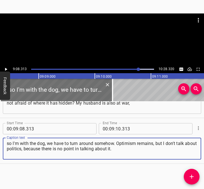
type textarea "so I'm with the dog, we have to turn around somehow. Optimism remains, but I do…"
click at [5, 69] on icon "Play/Pause" at bounding box center [5, 69] width 5 height 5
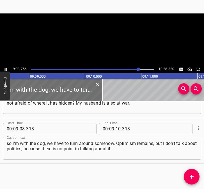
scroll to position [0, 30846]
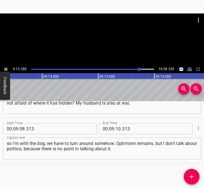
click at [6, 68] on icon "Play/Pause" at bounding box center [5, 69] width 5 height 5
click at [6, 67] on icon "Play/Pause" at bounding box center [5, 69] width 5 height 5
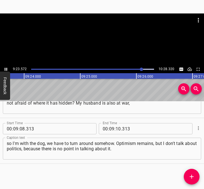
click at [7, 68] on icon "Play/Pause" at bounding box center [6, 69] width 3 height 3
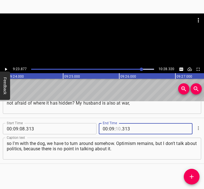
click at [116, 130] on input "number" at bounding box center [118, 128] width 5 height 11
type input "23"
type input "877"
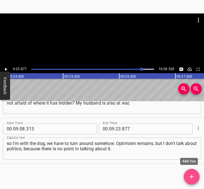
click at [196, 173] on button "Add Cue" at bounding box center [192, 177] width 16 height 16
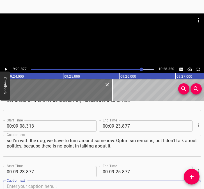
scroll to position [1908, 0]
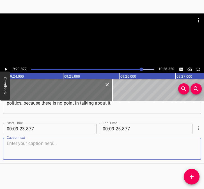
drag, startPoint x: 189, startPoint y: 153, endPoint x: 204, endPoint y: 148, distance: 15.7
click at [204, 148] on div "Start Time 00 : 00 : 05 . 775 Start Time End Time 00 : 00 : 18 . 355 End Time C…" at bounding box center [102, 145] width 204 height 88
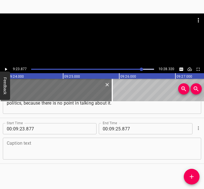
click at [47, 149] on textarea at bounding box center [102, 149] width 191 height 16
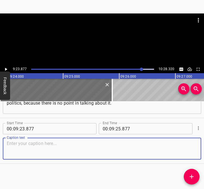
paste textarea "Everyone has their own opinion, a head on their shoulders, everyone has 100 mil…"
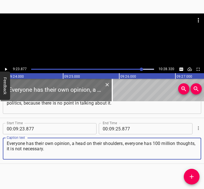
type textarea "Everyone has their own opinion, a head on their shoulders, everyone has 100 mil…"
click at [6, 68] on icon "Play/Pause" at bounding box center [5, 69] width 5 height 5
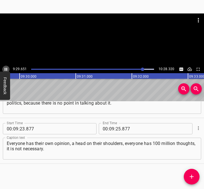
click at [8, 68] on icon "Play/Pause" at bounding box center [5, 69] width 5 height 5
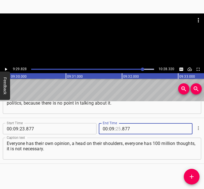
click at [117, 129] on input "number" at bounding box center [118, 128] width 5 height 11
type input "29"
type input "828"
click at [192, 175] on icon "Add Cue" at bounding box center [192, 177] width 4 height 4
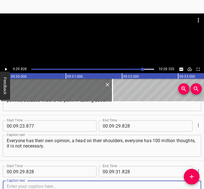
scroll to position [1954, 0]
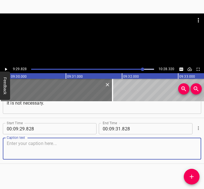
drag, startPoint x: 187, startPoint y: 149, endPoint x: 197, endPoint y: 145, distance: 10.1
click at [192, 147] on textarea at bounding box center [102, 149] width 191 height 16
click at [107, 153] on textarea at bounding box center [102, 149] width 191 height 16
paste textarea "I try not to bother my head with this as much as possible and live now. What wi…"
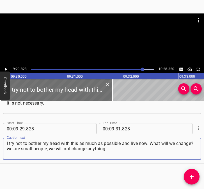
type textarea "I try not to bother my head with this as much as possible and live now. What wi…"
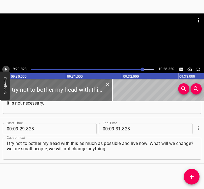
click at [5, 69] on icon "Play/Pause" at bounding box center [5, 69] width 5 height 5
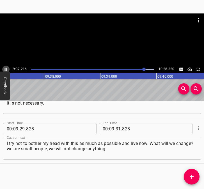
click at [5, 68] on icon "Play/Pause" at bounding box center [5, 69] width 5 height 5
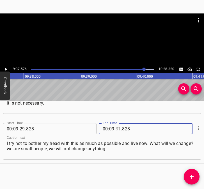
click at [116, 130] on input "number" at bounding box center [118, 128] width 5 height 11
type input "37"
type input "576"
click at [197, 174] on span "Add Cue" at bounding box center [192, 177] width 16 height 7
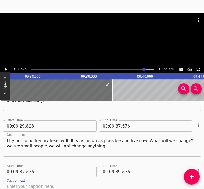
scroll to position [2000, 0]
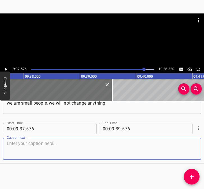
drag, startPoint x: 190, startPoint y: 152, endPoint x: 203, endPoint y: 151, distance: 12.7
click at [203, 151] on div "Start Time 00 : 00 : 05 . 775 Start Time End Time 00 : 00 : 18 . 355 End Time C…" at bounding box center [102, 145] width 204 height 88
click at [55, 145] on textarea at bounding box center [102, 149] width 191 height 16
paste textarea "in this country, except to change our culture for the better. I dream that all …"
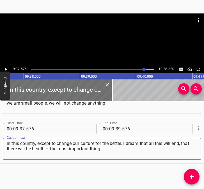
type textarea "in this country, except to change our culture for the better. I dream that all …"
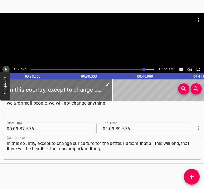
click at [6, 66] on button "Play/Pause" at bounding box center [5, 69] width 7 height 7
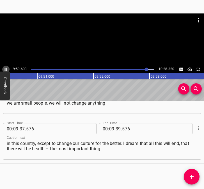
click at [5, 69] on icon "Play/Pause" at bounding box center [6, 69] width 3 height 3
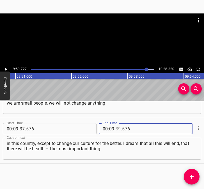
click at [116, 130] on input "number" at bounding box center [118, 128] width 5 height 11
type input "50"
type input "727"
click at [193, 175] on icon "Add Cue" at bounding box center [192, 177] width 7 height 7
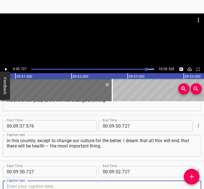
scroll to position [2046, 0]
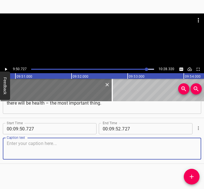
drag, startPoint x: 186, startPoint y: 144, endPoint x: 196, endPoint y: 144, distance: 9.6
click at [192, 144] on textarea at bounding box center [102, 149] width 191 height 16
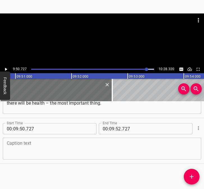
click at [28, 146] on textarea at bounding box center [102, 149] width 191 height 16
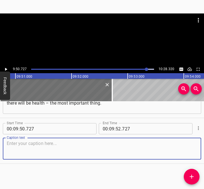
paste textarea "The country's victory is believed from the very beginning of the invasion. I kn…"
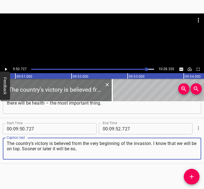
type textarea "The country's victory is believed from the very beginning of the invasion. I kn…"
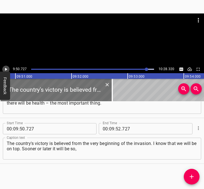
click at [6, 70] on icon "Play/Pause" at bounding box center [6, 69] width 2 height 3
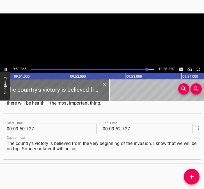
scroll to position [0, 33223]
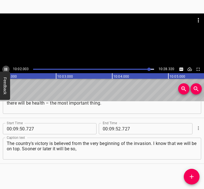
click at [6, 69] on icon "Play/Pause" at bounding box center [5, 69] width 5 height 5
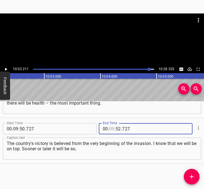
click at [110, 128] on input "number" at bounding box center [111, 128] width 5 height 11
type input "10"
type input "02"
type input "211"
click at [193, 172] on button "Add Cue" at bounding box center [192, 177] width 16 height 16
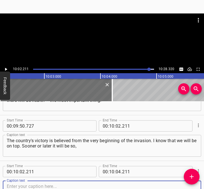
scroll to position [2092, 0]
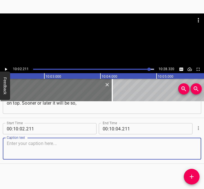
drag, startPoint x: 193, startPoint y: 152, endPoint x: 204, endPoint y: 152, distance: 10.7
click at [194, 152] on div "Caption text" at bounding box center [102, 149] width 199 height 22
click at [16, 155] on textarea at bounding box center [102, 149] width 191 height 16
paste textarea "everyone will come here, every single one, not just to see what is here and how."
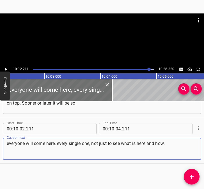
type textarea "everyone will come here, every single one, not just to see what is here and how."
click at [7, 69] on icon "Play/Pause" at bounding box center [5, 69] width 5 height 5
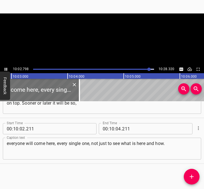
scroll to position [0, 33899]
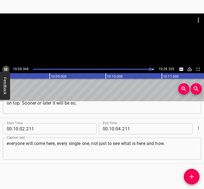
click at [4, 68] on icon "Play/Pause" at bounding box center [5, 69] width 5 height 5
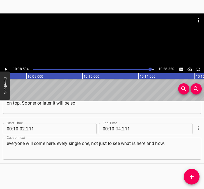
click at [118, 130] on input "number" at bounding box center [118, 128] width 5 height 11
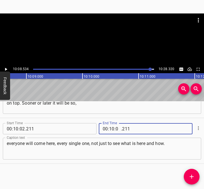
type input "08"
type input "534"
click at [190, 179] on icon "Add Cue" at bounding box center [192, 177] width 7 height 7
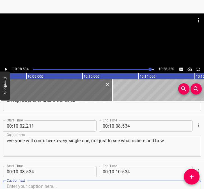
scroll to position [2137, 0]
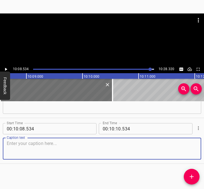
drag, startPoint x: 190, startPoint y: 155, endPoint x: 200, endPoint y: 155, distance: 10.7
click at [196, 155] on div "Caption text" at bounding box center [102, 149] width 199 height 22
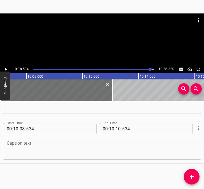
click at [140, 153] on textarea at bounding box center [102, 149] width 191 height 16
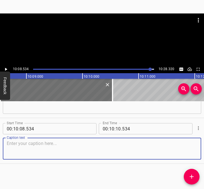
paste textarea "If they are afraid, then let them be afraid, and those who are here will show t…"
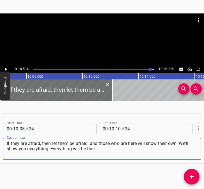
type textarea "If they are afraid, then let them be afraid, and those who are here will show t…"
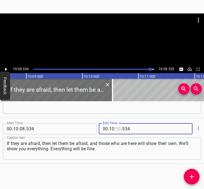
click at [117, 126] on input "number" at bounding box center [118, 128] width 5 height 11
type input "18"
type input "320"
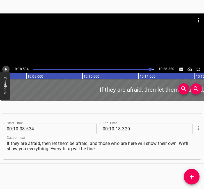
click at [6, 68] on icon "Play/Pause" at bounding box center [5, 69] width 5 height 5
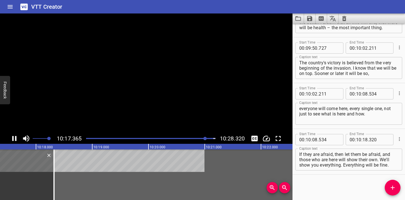
scroll to position [2049, 0]
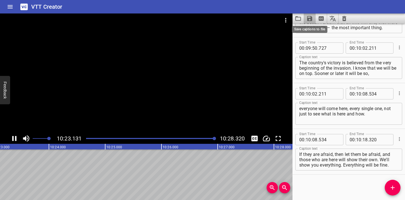
click at [310, 20] on icon "Save captions to file" at bounding box center [309, 18] width 5 height 5
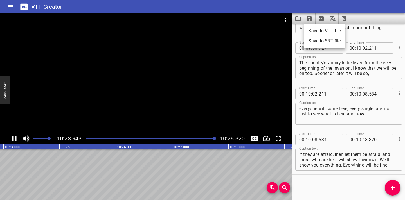
click at [311, 28] on li "Save to VTT file" at bounding box center [324, 31] width 41 height 10
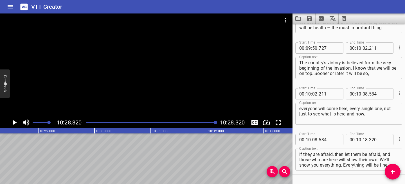
scroll to position [2065, 0]
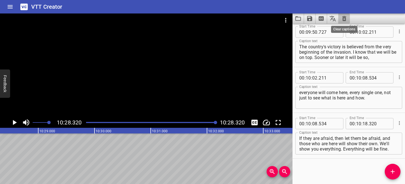
click at [343, 18] on icon "Clear captions" at bounding box center [344, 18] width 4 height 5
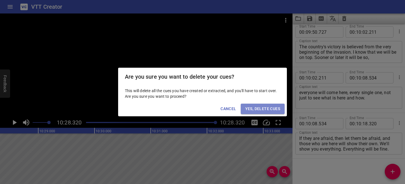
click at [272, 109] on span "Yes, Delete Cues" at bounding box center [262, 108] width 35 height 7
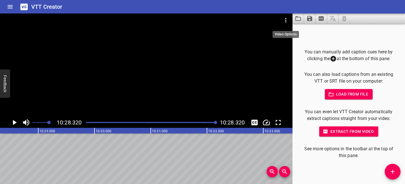
click at [286, 20] on icon "Video Options" at bounding box center [285, 20] width 1 height 4
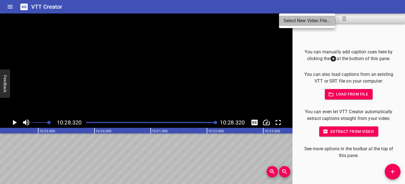
click at [286, 20] on li "Select New Video File..." at bounding box center [307, 21] width 56 height 10
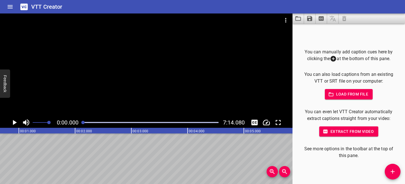
scroll to position [0, 0]
click at [14, 121] on icon "Play/Pause" at bounding box center [15, 122] width 4 height 5
click at [14, 121] on icon "Play/Pause" at bounding box center [14, 122] width 8 height 8
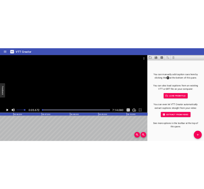
scroll to position [0, 319]
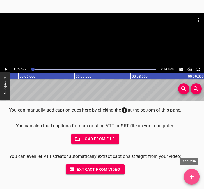
click at [198, 178] on span "Add Cue" at bounding box center [192, 177] width 16 height 7
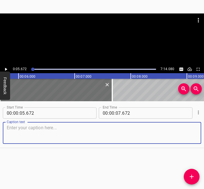
click at [39, 130] on textarea at bounding box center [102, 133] width 191 height 16
paste textarea "I'm [PERSON_NAME]. I am from [GEOGRAPHIC_DATA]. I am a military wife, a militar…"
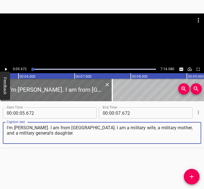
type textarea "I'm [PERSON_NAME]. I am from [GEOGRAPHIC_DATA]. I am a military wife, a militar…"
click at [4, 67] on icon "Play/Pause" at bounding box center [5, 69] width 5 height 5
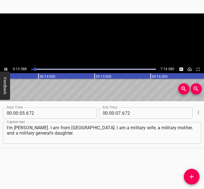
scroll to position [0, 764]
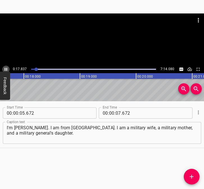
click at [5, 67] on icon "Play/Pause" at bounding box center [5, 69] width 5 height 5
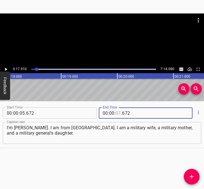
click at [117, 114] on input "number" at bounding box center [118, 113] width 5 height 11
type input "17"
type input "910"
click at [193, 175] on icon "Add Cue" at bounding box center [192, 177] width 7 height 7
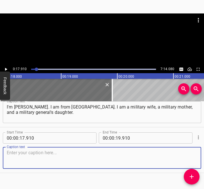
scroll to position [30, 0]
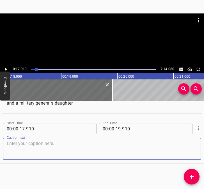
drag, startPoint x: 183, startPoint y: 152, endPoint x: 199, endPoint y: 149, distance: 16.0
click at [193, 150] on div "Caption text" at bounding box center [102, 149] width 199 height 22
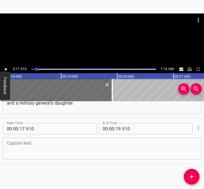
click at [21, 147] on textarea at bounding box center [102, 149] width 191 height 16
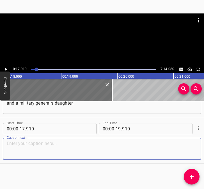
paste textarea "During the war, it was very difficult for me to accept that the war had begun, …"
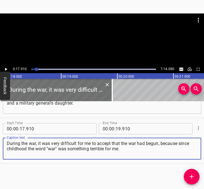
type textarea "During the war, it was very difficult for me to accept that the war had begun, …"
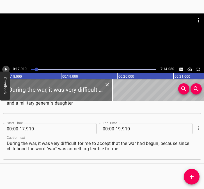
click at [5, 68] on icon "Play/Pause" at bounding box center [6, 69] width 2 height 3
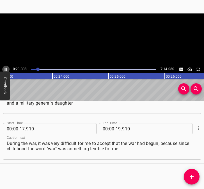
click at [5, 68] on icon "Play/Pause" at bounding box center [6, 69] width 3 height 3
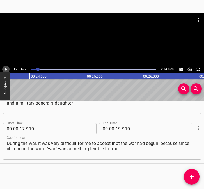
click at [5, 69] on icon "Play/Pause" at bounding box center [6, 69] width 2 height 3
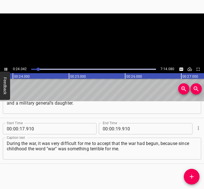
scroll to position [0, 1351]
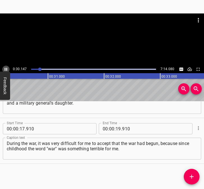
click at [4, 68] on icon "Play/Pause" at bounding box center [5, 69] width 5 height 5
click at [116, 128] on input "number" at bounding box center [118, 128] width 5 height 11
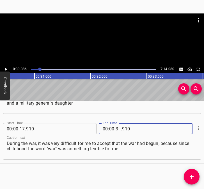
type input "30"
type input "386"
click at [193, 175] on icon "Add Cue" at bounding box center [192, 177] width 7 height 7
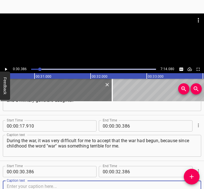
scroll to position [76, 0]
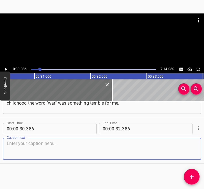
drag, startPoint x: 186, startPoint y: 155, endPoint x: 200, endPoint y: 145, distance: 17.5
click at [188, 152] on textarea at bounding box center [102, 149] width 191 height 16
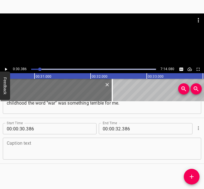
click at [15, 143] on textarea at bounding box center [102, 149] width 191 height 16
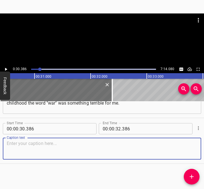
paste textarea "On [DATE], our son knocked on the window and said: "It has begun". It was night…"
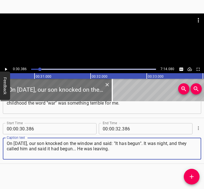
type textarea "On [DATE], our son knocked on the window and said: "It has begun". It was night…"
click at [5, 69] on icon "Play/Pause" at bounding box center [6, 69] width 2 height 3
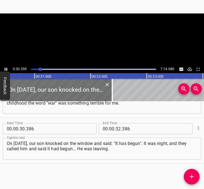
scroll to position [0, 1717]
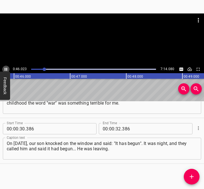
click at [5, 68] on icon "Play/Pause" at bounding box center [6, 69] width 3 height 3
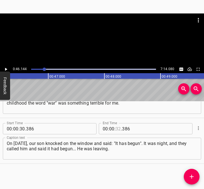
click at [117, 128] on input "number" at bounding box center [118, 128] width 5 height 11
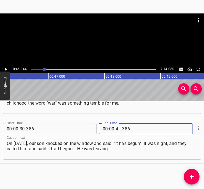
type input "46"
type input "144"
click at [192, 176] on icon "Add Cue" at bounding box center [192, 177] width 4 height 4
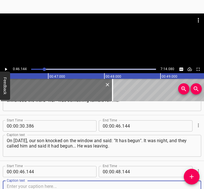
scroll to position [122, 0]
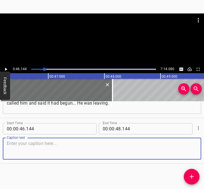
drag, startPoint x: 186, startPoint y: 148, endPoint x: 204, endPoint y: 140, distance: 19.6
click at [193, 145] on textarea at bounding box center [102, 149] width 191 height 16
click at [56, 147] on textarea at bounding box center [102, 149] width 191 height 16
paste textarea "He was carrying a big backpack, and I didn't know what to do. We were out of th…"
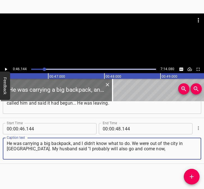
type textarea "He was carrying a big backpack, and I didn't know what to do. We were out of th…"
click at [5, 68] on icon "Play/Pause" at bounding box center [6, 69] width 2 height 3
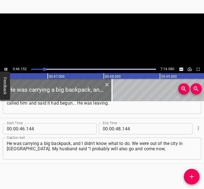
scroll to position [0, 2612]
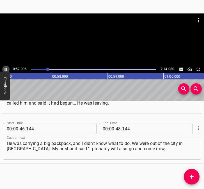
click at [6, 68] on icon "Play/Pause" at bounding box center [5, 69] width 5 height 5
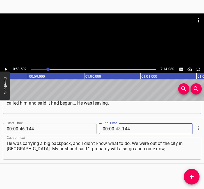
click at [118, 128] on input "number" at bounding box center [118, 128] width 5 height 11
type input "58"
type input "502"
click at [191, 176] on icon "Add Cue" at bounding box center [192, 177] width 7 height 7
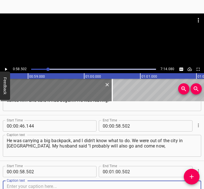
scroll to position [168, 0]
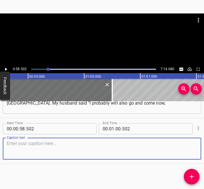
drag, startPoint x: 186, startPoint y: 151, endPoint x: 190, endPoint y: 149, distance: 4.5
click at [190, 149] on textarea at bounding box center [102, 149] width 191 height 16
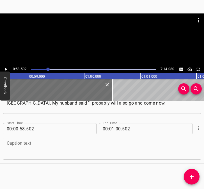
click at [71, 151] on textarea at bounding box center [102, 149] width 191 height 16
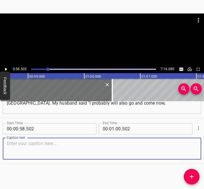
paste textarea "and you can figure it out for yourself, because I know what to do". I was in sh…"
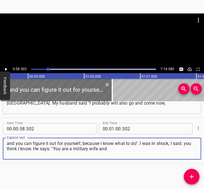
type textarea "and you can figure it out for yourself, because I know what to do". I was in sh…"
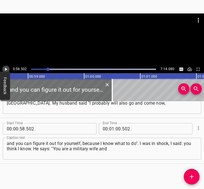
click at [8, 68] on button "Play/Pause" at bounding box center [5, 69] width 7 height 7
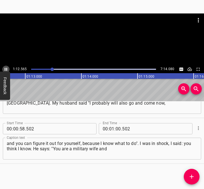
click at [5, 68] on icon "Play/Pause" at bounding box center [5, 69] width 5 height 5
click at [116, 128] on input "number" at bounding box center [118, 128] width 5 height 11
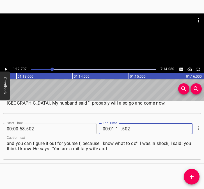
type input "12"
type input "707"
drag, startPoint x: 191, startPoint y: 175, endPoint x: 192, endPoint y: 178, distance: 3.5
click at [191, 175] on icon "Add Cue" at bounding box center [192, 177] width 7 height 7
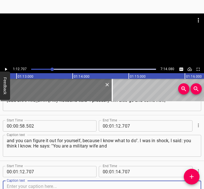
scroll to position [213, 0]
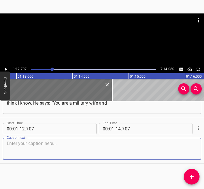
click at [187, 151] on textarea at bounding box center [102, 149] width 191 height 16
click at [32, 150] on textarea at bounding box center [102, 149] width 191 height 16
paste textarea "you should know what to do. Be strong." That was the end of it. My boys are gon…"
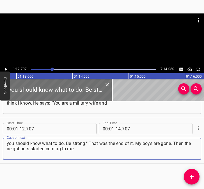
type textarea "you should know what to do. Be strong." That was the end of it. My boys are gon…"
